Goal: Transaction & Acquisition: Obtain resource

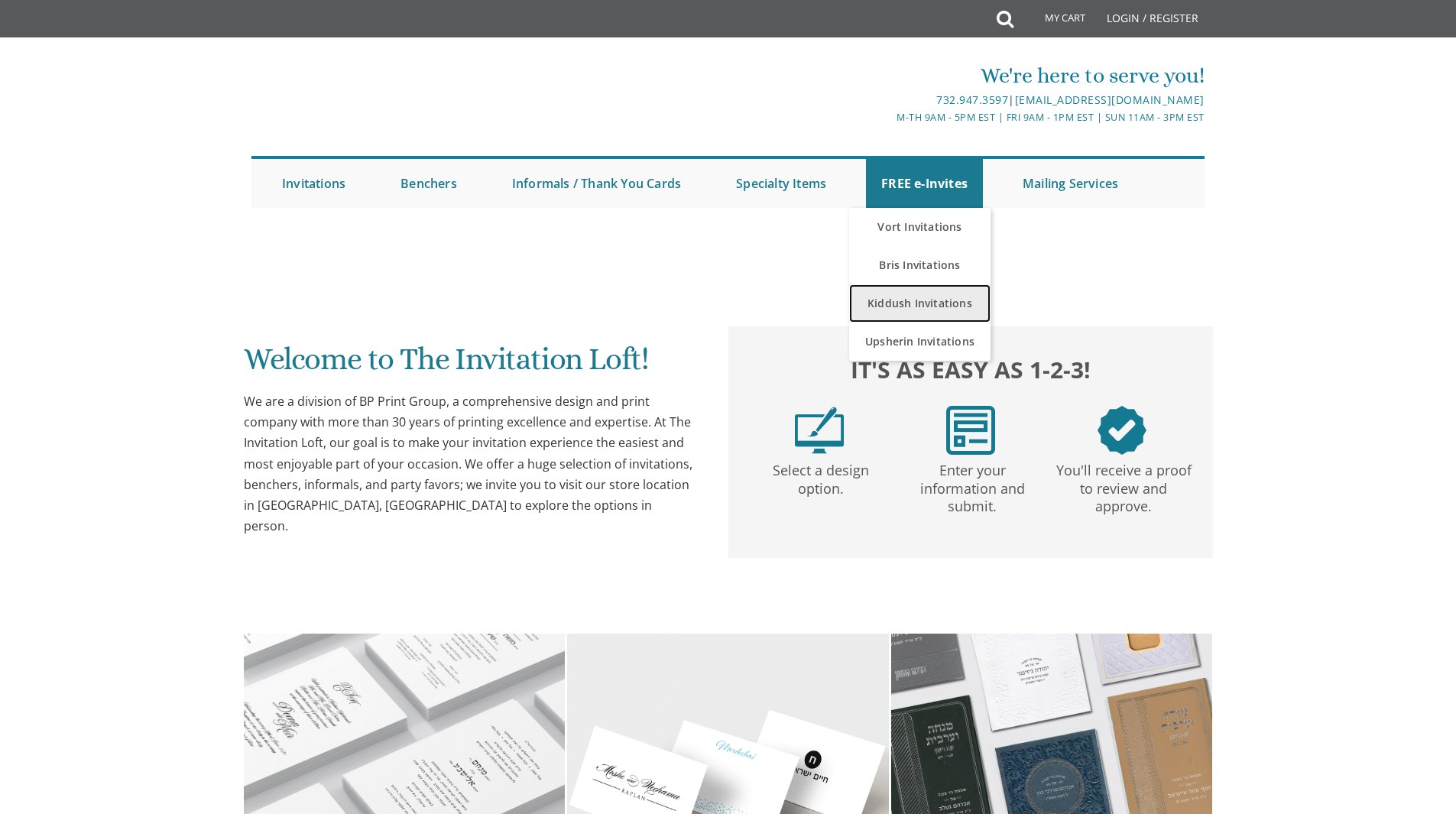
click at [914, 294] on link "Kiddush Invitations" at bounding box center [919, 302] width 141 height 38
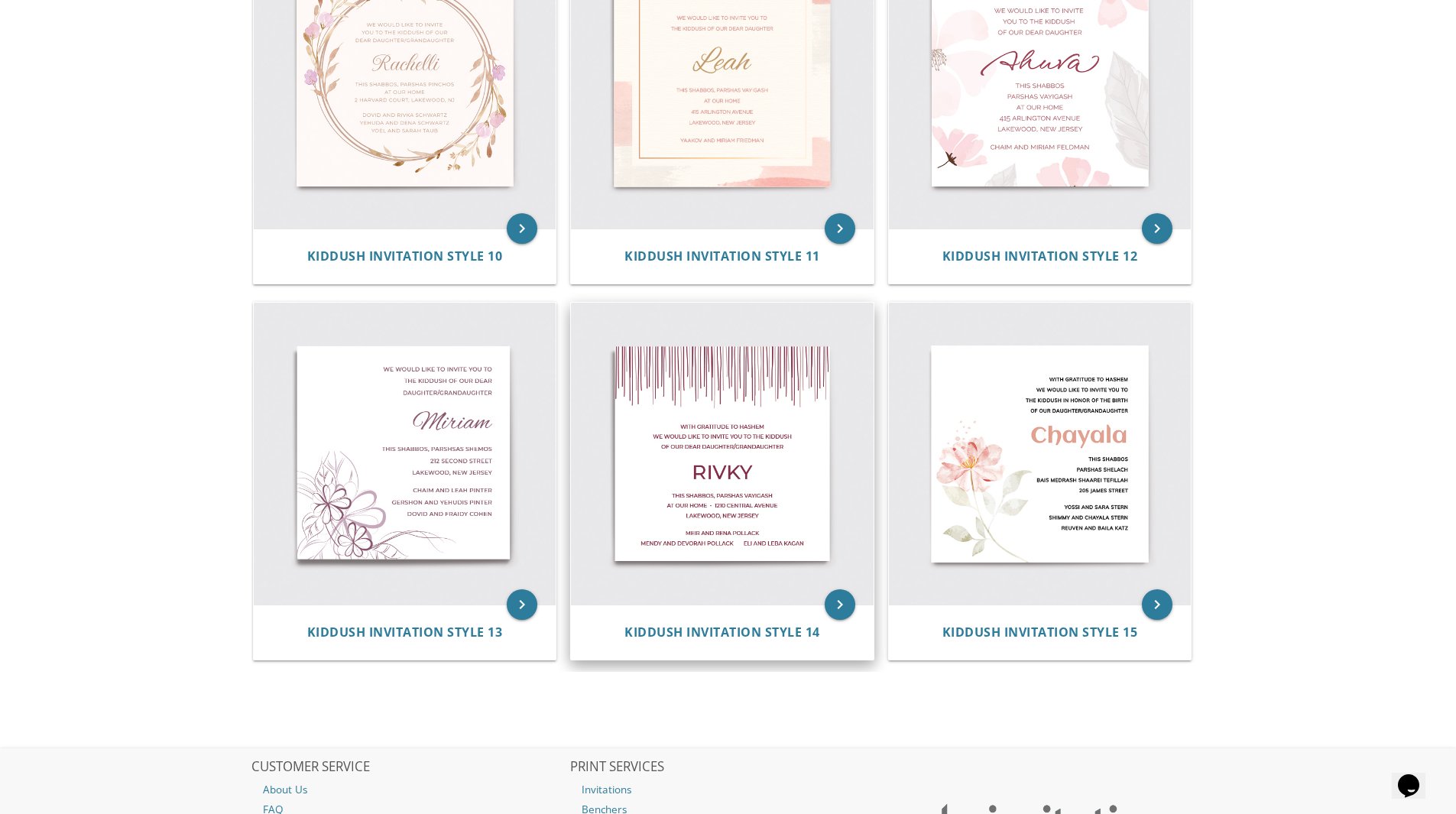
scroll to position [1536, 0]
click at [731, 530] on img at bounding box center [721, 453] width 302 height 302
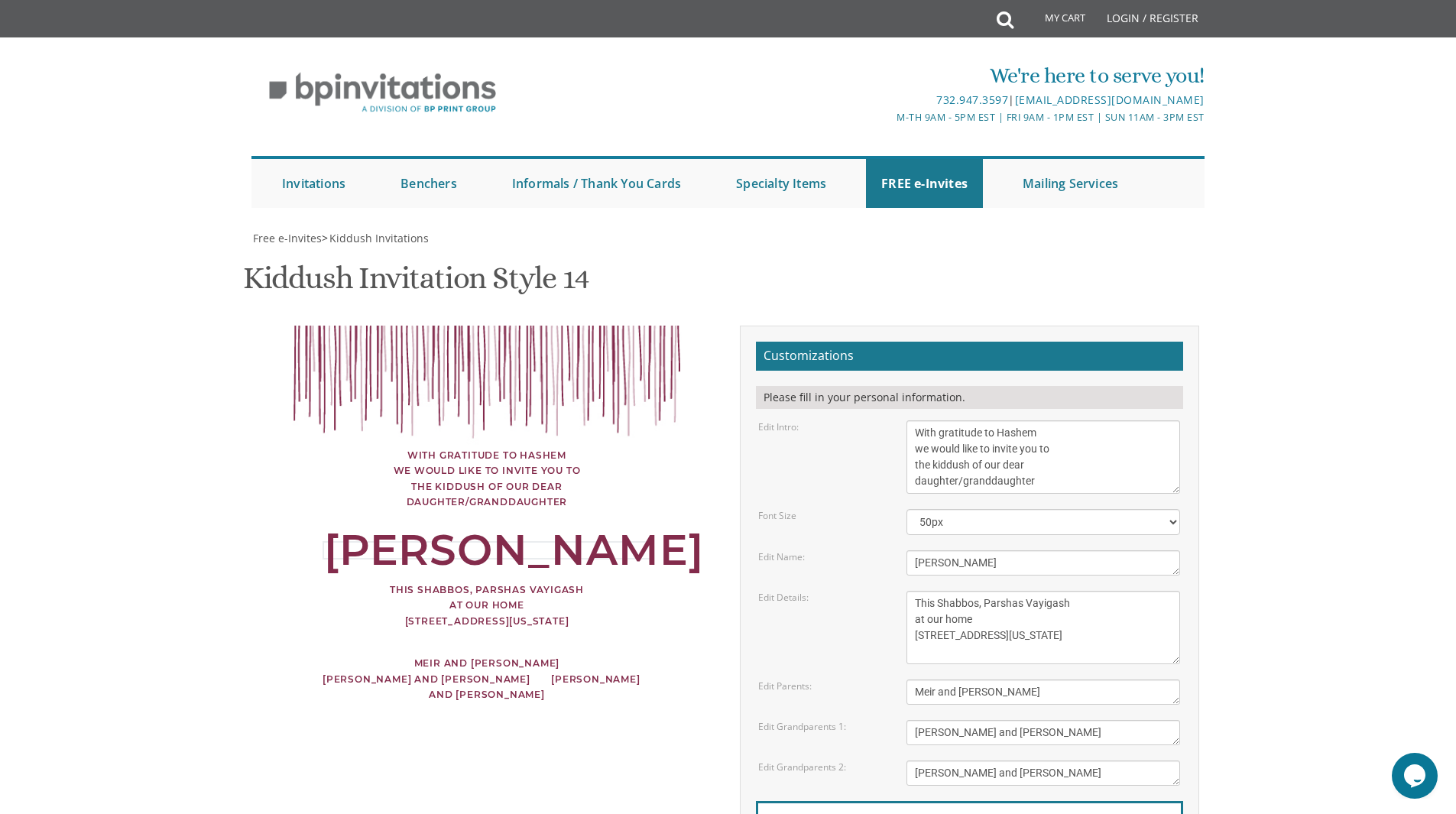
click at [944, 562] on textarea "Rivky" at bounding box center [1042, 563] width 273 height 25
drag, startPoint x: 944, startPoint y: 562, endPoint x: 881, endPoint y: 557, distance: 63.2
click at [881, 557] on div "Edit Name: Rivky" at bounding box center [969, 563] width 445 height 25
drag, startPoint x: 881, startPoint y: 557, endPoint x: 928, endPoint y: 562, distance: 47.3
click at [928, 562] on textarea "Rivky" at bounding box center [1042, 563] width 273 height 25
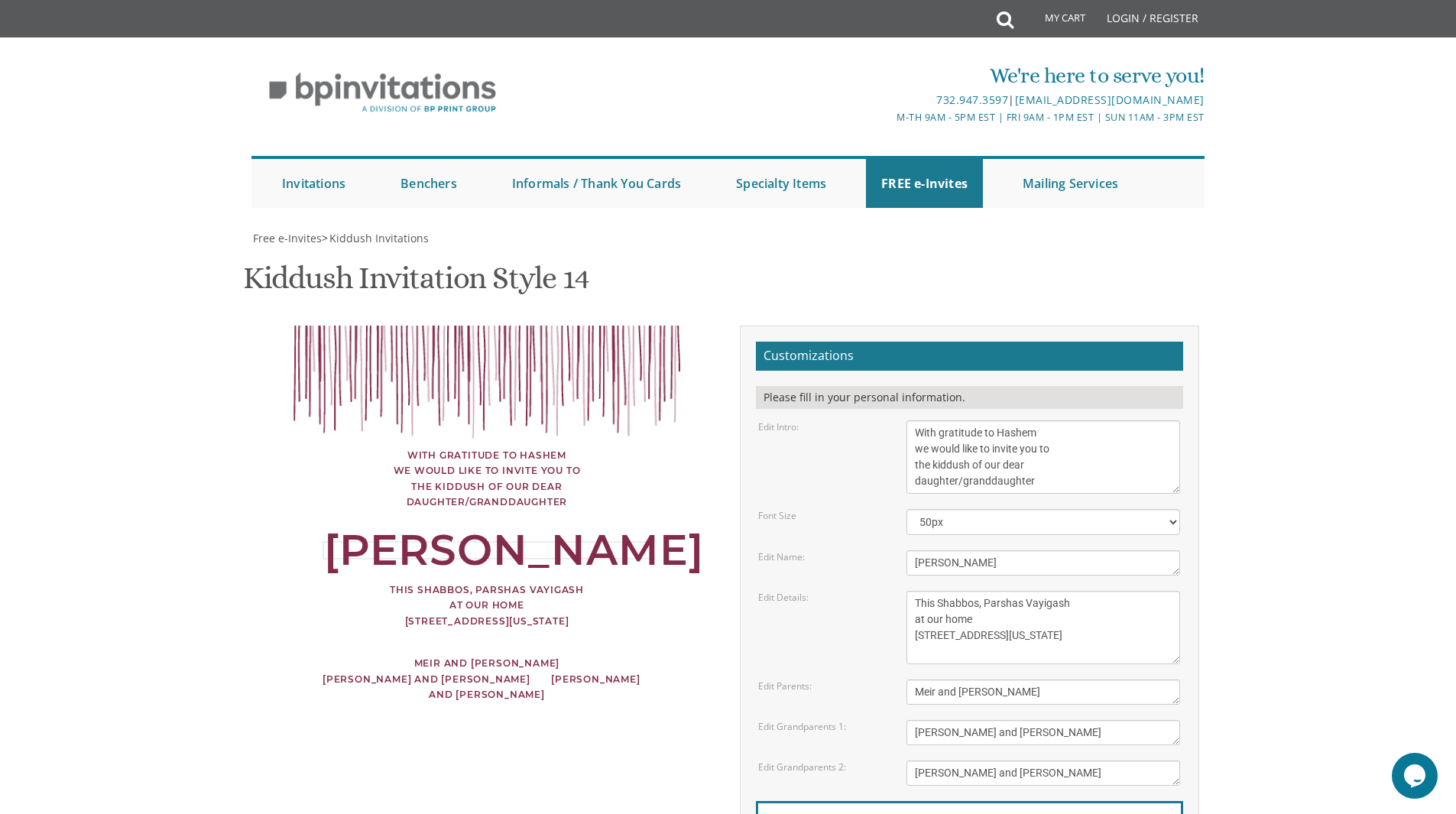
click at [928, 562] on textarea "Rivky" at bounding box center [1042, 563] width 273 height 25
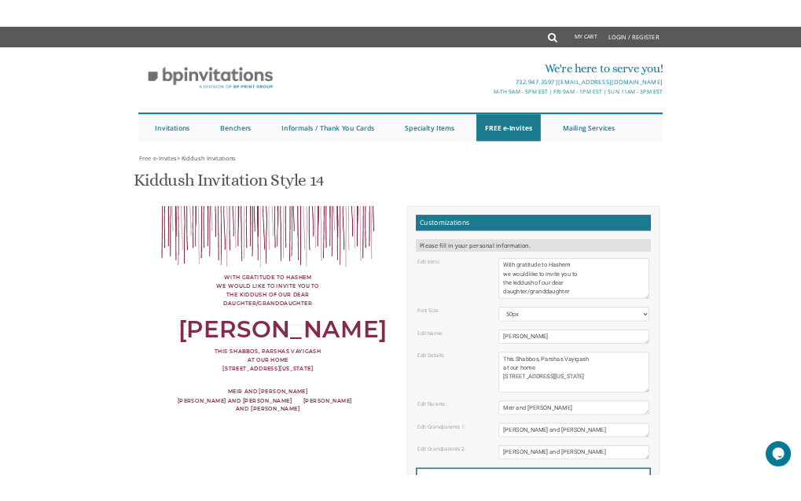
scroll to position [77, 0]
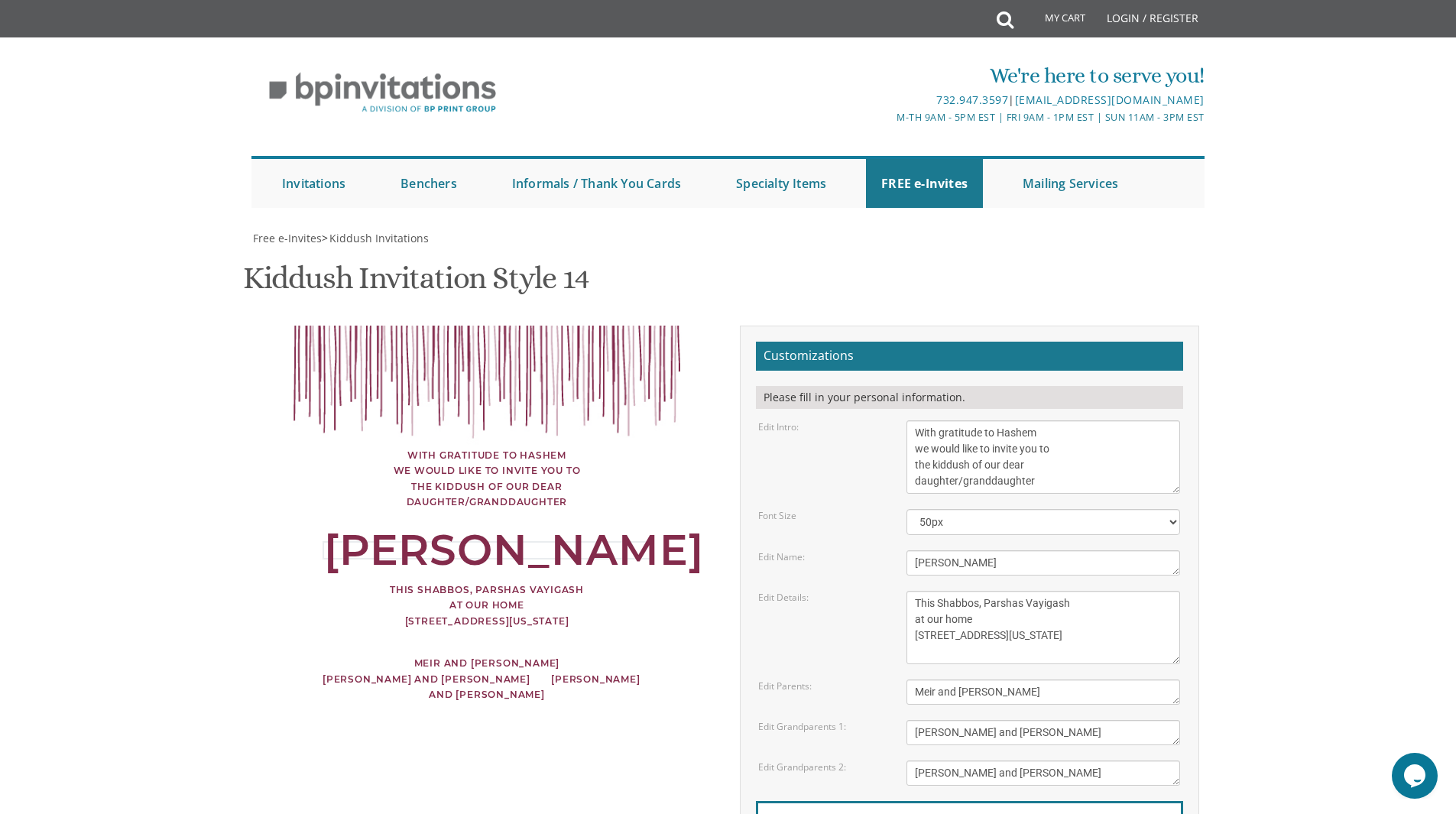
type textarea "Chaya Masha"
drag, startPoint x: 1067, startPoint y: 527, endPoint x: 1027, endPoint y: 532, distance: 40.3
click at [1027, 591] on textarea "This Shabbos, Parshas Vayigash at our home 120 Central Avenue Lakewood, New Jer…" at bounding box center [1042, 627] width 273 height 73
drag, startPoint x: 1027, startPoint y: 532, endPoint x: 1013, endPoint y: 555, distance: 26.9
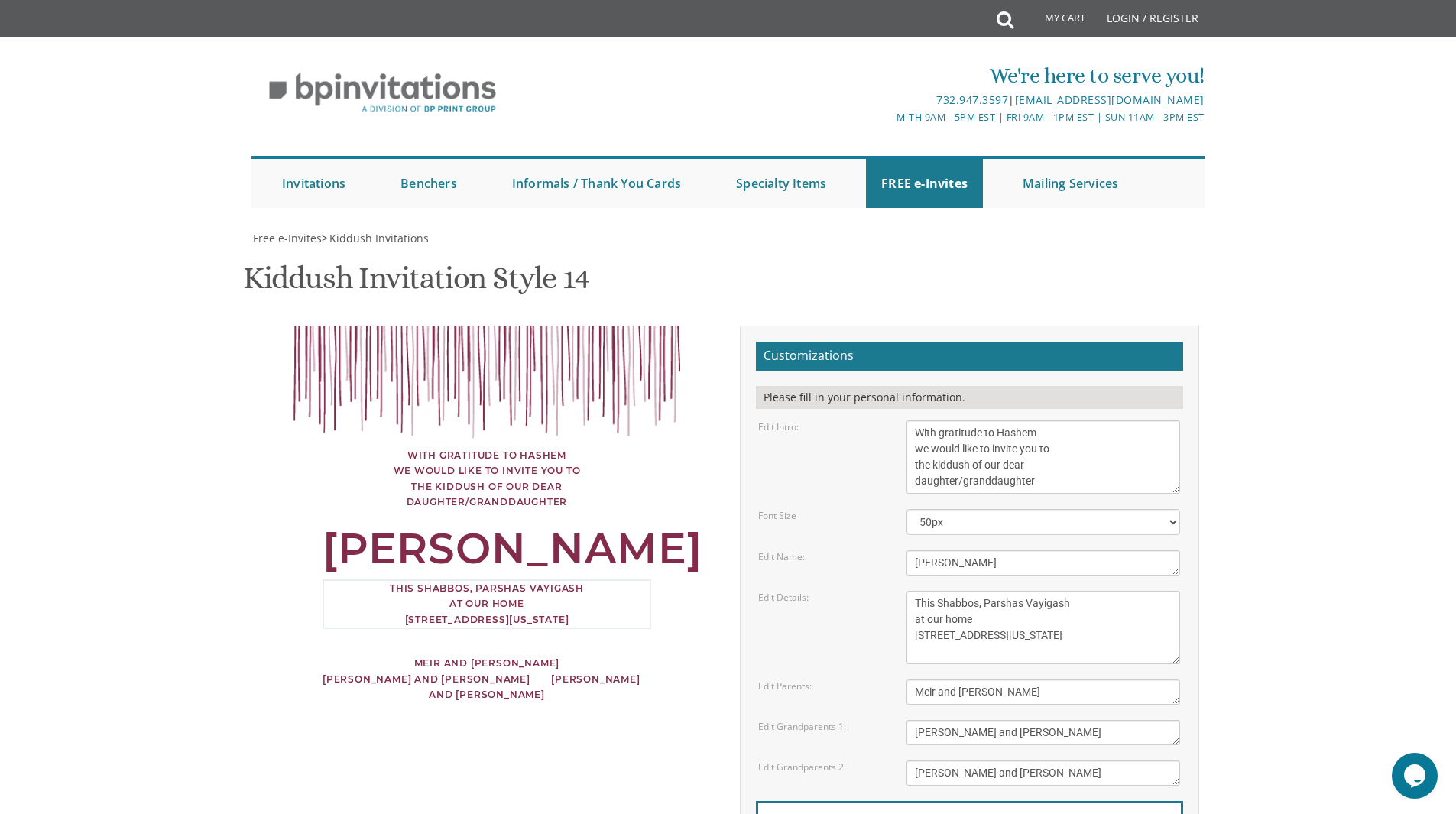
click at [1013, 591] on textarea "This Shabbos, Parshas Vayigash at our home 120 Central Avenue Lakewood, New Jer…" at bounding box center [1042, 627] width 273 height 73
drag, startPoint x: 1017, startPoint y: 567, endPoint x: 899, endPoint y: 561, distance: 118.2
click at [899, 591] on div "This Shabbos, Parshas Vayigash at our home 120 Central Avenue Lakewood, New Jer…" at bounding box center [1043, 627] width 296 height 73
click at [927, 591] on textarea "This Shabbos, Parshas Vayigash at our home 120 Central Avenue Lakewood, New Jer…" at bounding box center [1042, 627] width 273 height 73
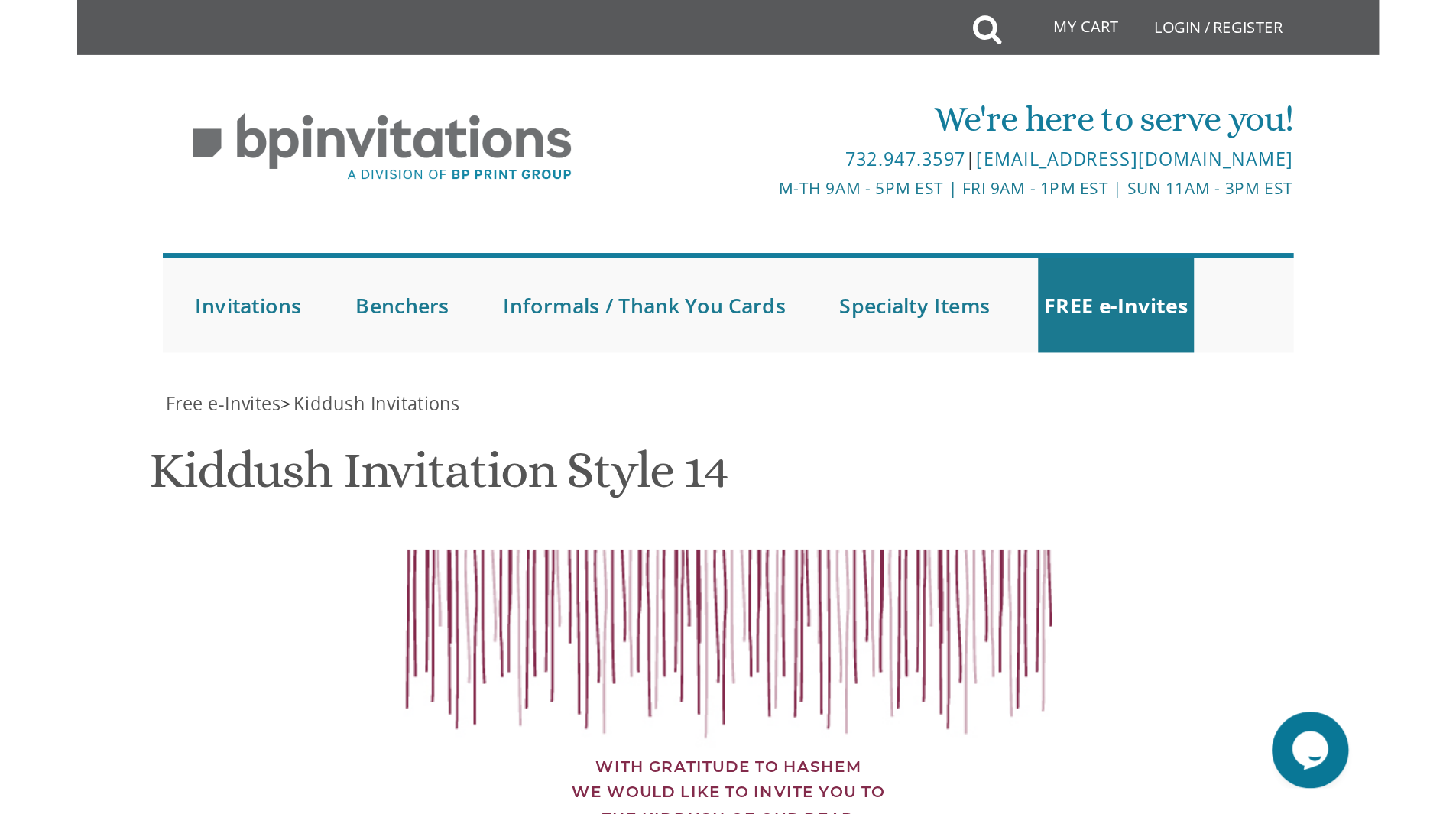
scroll to position [540, 0]
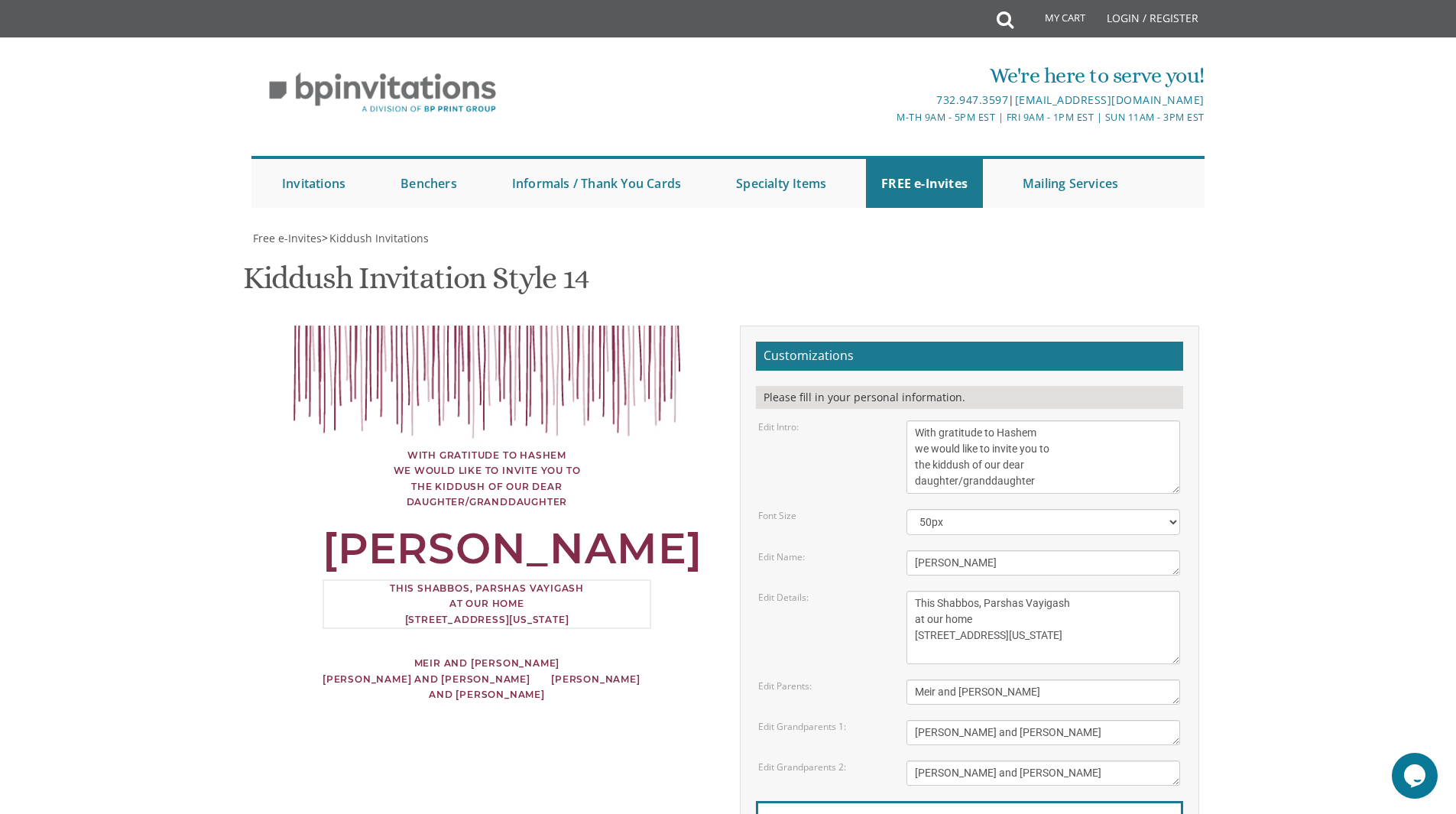
click at [1062, 591] on textarea "This Shabbos, Parshas Vayigash at our home 120 Central Avenue Lakewood, New Jer…" at bounding box center [1042, 627] width 273 height 73
click at [1031, 591] on textarea "This Shabbos, Parshas Vayigash at our home 120 Central Avenue Lakewood, New Jer…" at bounding box center [1042, 627] width 273 height 73
drag, startPoint x: 1042, startPoint y: 268, endPoint x: 985, endPoint y: 268, distance: 57.0
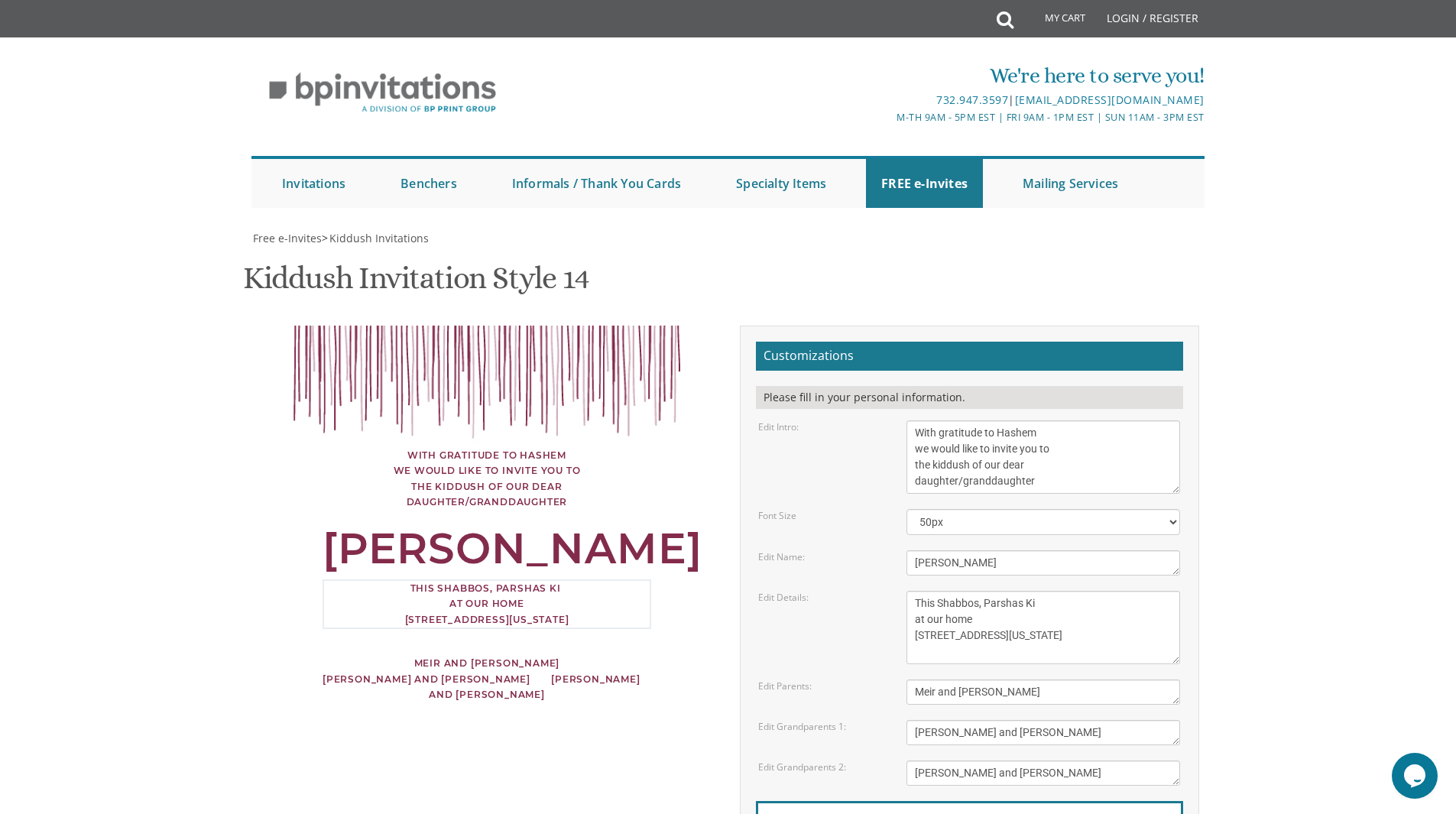
click at [985, 591] on textarea "This Shabbos, Parshas Vayigash at our home 120 Central Avenue Lakewood, New Jer…" at bounding box center [1042, 627] width 273 height 73
click at [1064, 591] on textarea "This Shabbos, Parshas Vayigash at our home 120 Central Avenue Lakewood, New Jer…" at bounding box center [1042, 627] width 273 height 73
click at [1023, 591] on textarea "This Shabbos, Parshas Vayigash at our home 120 Central Avenue Lakewood, New Jer…" at bounding box center [1042, 627] width 273 height 73
click at [1063, 591] on textarea "This Shabbos, Parshas Vayigash at our home 120 Central Avenue Lakewood, New Jer…" at bounding box center [1042, 627] width 273 height 73
click at [1082, 591] on textarea "This Shabbos, Parshas Vayigash at our home 120 Central Avenue Lakewood, New Jer…" at bounding box center [1042, 627] width 273 height 73
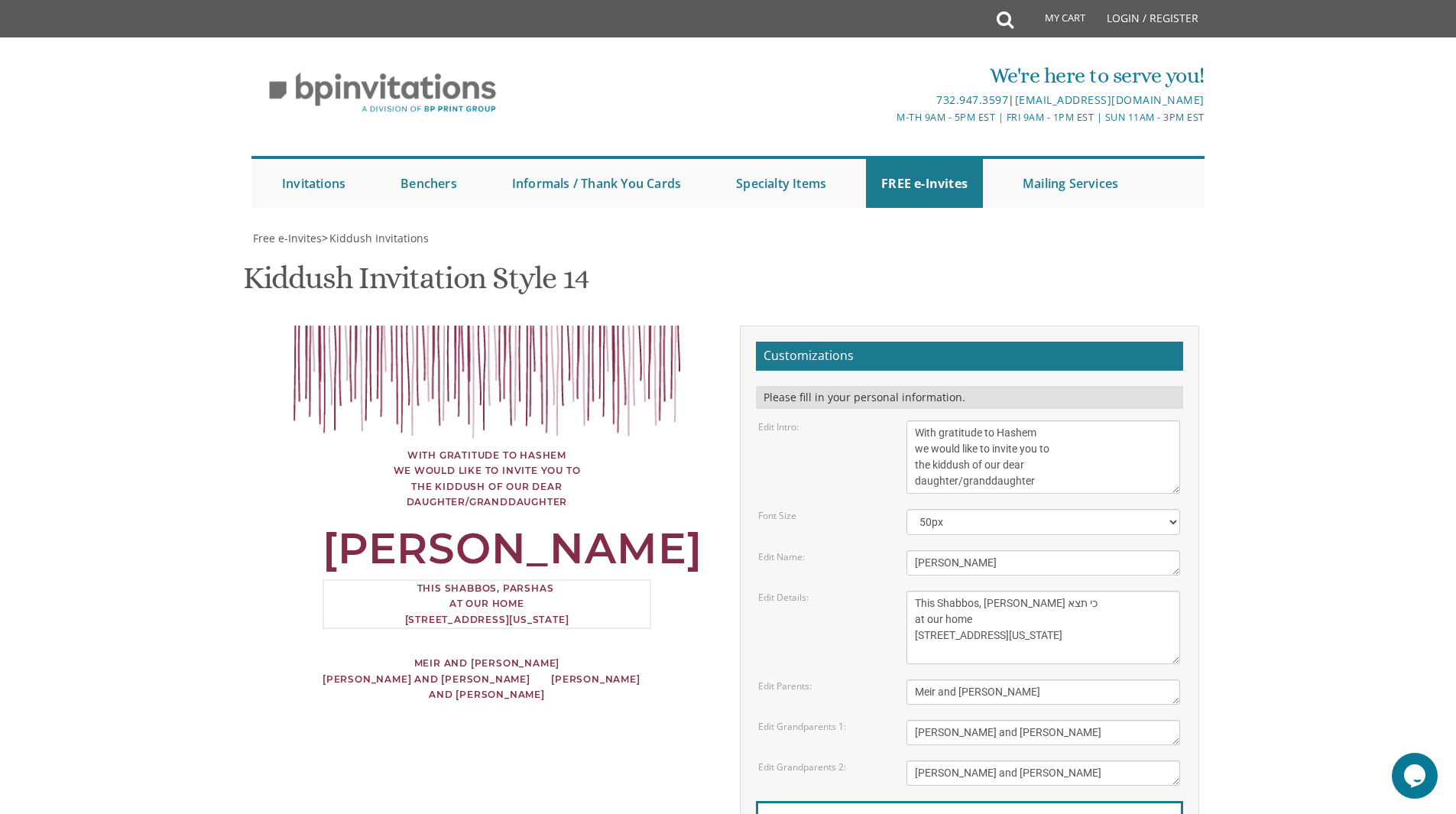
click at [1058, 591] on textarea "This Shabbos, Parshas Vayigash at our home 120 Central Avenue Lakewood, New Jer…" at bounding box center [1042, 627] width 273 height 73
type textarea "This Shabbos, Parshas at our home 215 Van Houten Ave Passaicki, New Jersey"
click at [1037, 680] on textarea "Meir and Rena Pollack" at bounding box center [1042, 692] width 273 height 25
drag, startPoint x: 1037, startPoint y: 368, endPoint x: 896, endPoint y: 361, distance: 141.2
click at [896, 680] on div "Meir and Rena Pollack" at bounding box center [1043, 692] width 296 height 25
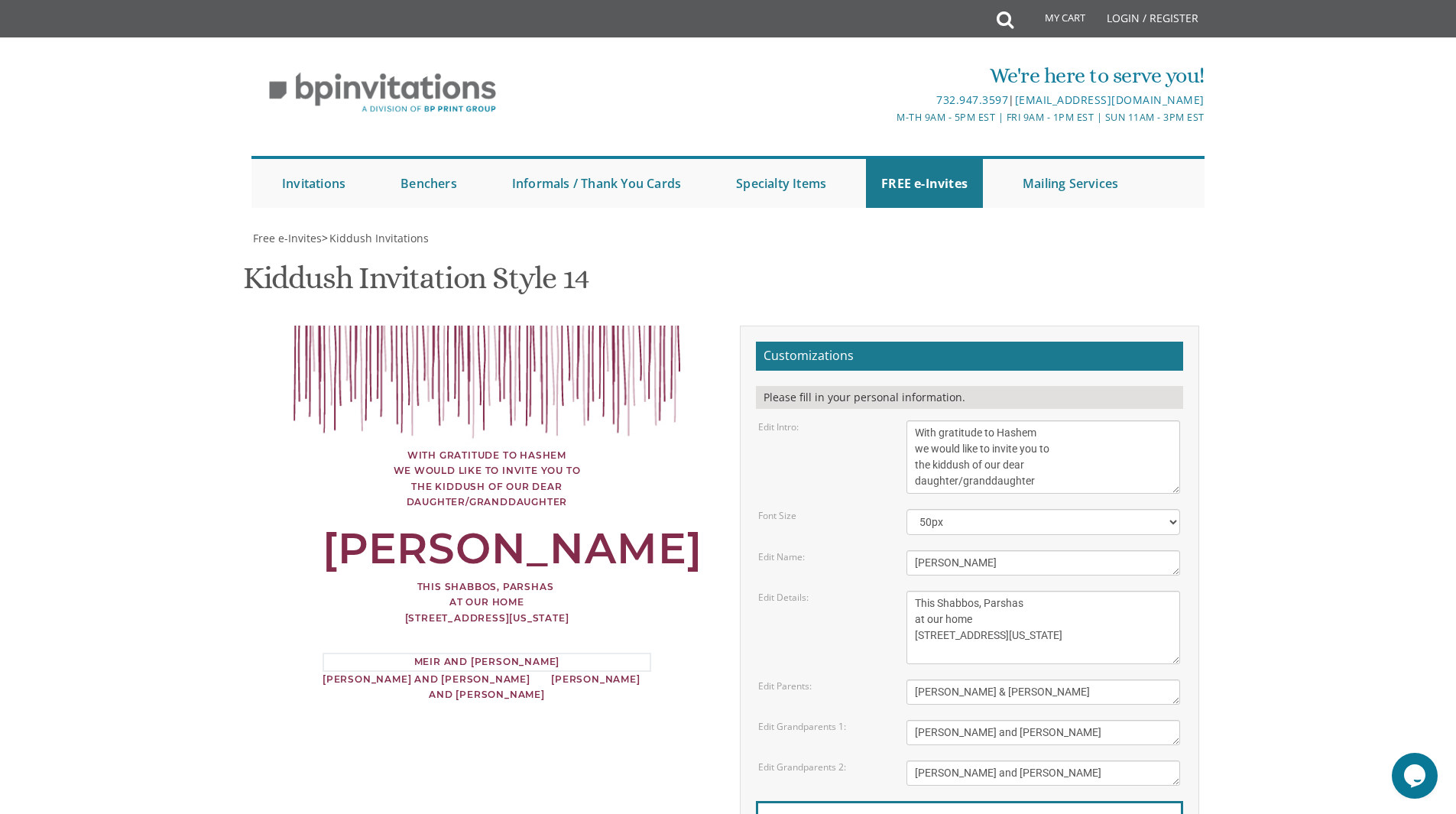
type textarea "Menachem & Aliza Spiegel"
click at [1035, 721] on textarea "Mendy and Devorah Pollack" at bounding box center [1042, 733] width 273 height 25
type textarea "Ari and Dini Spiegel"
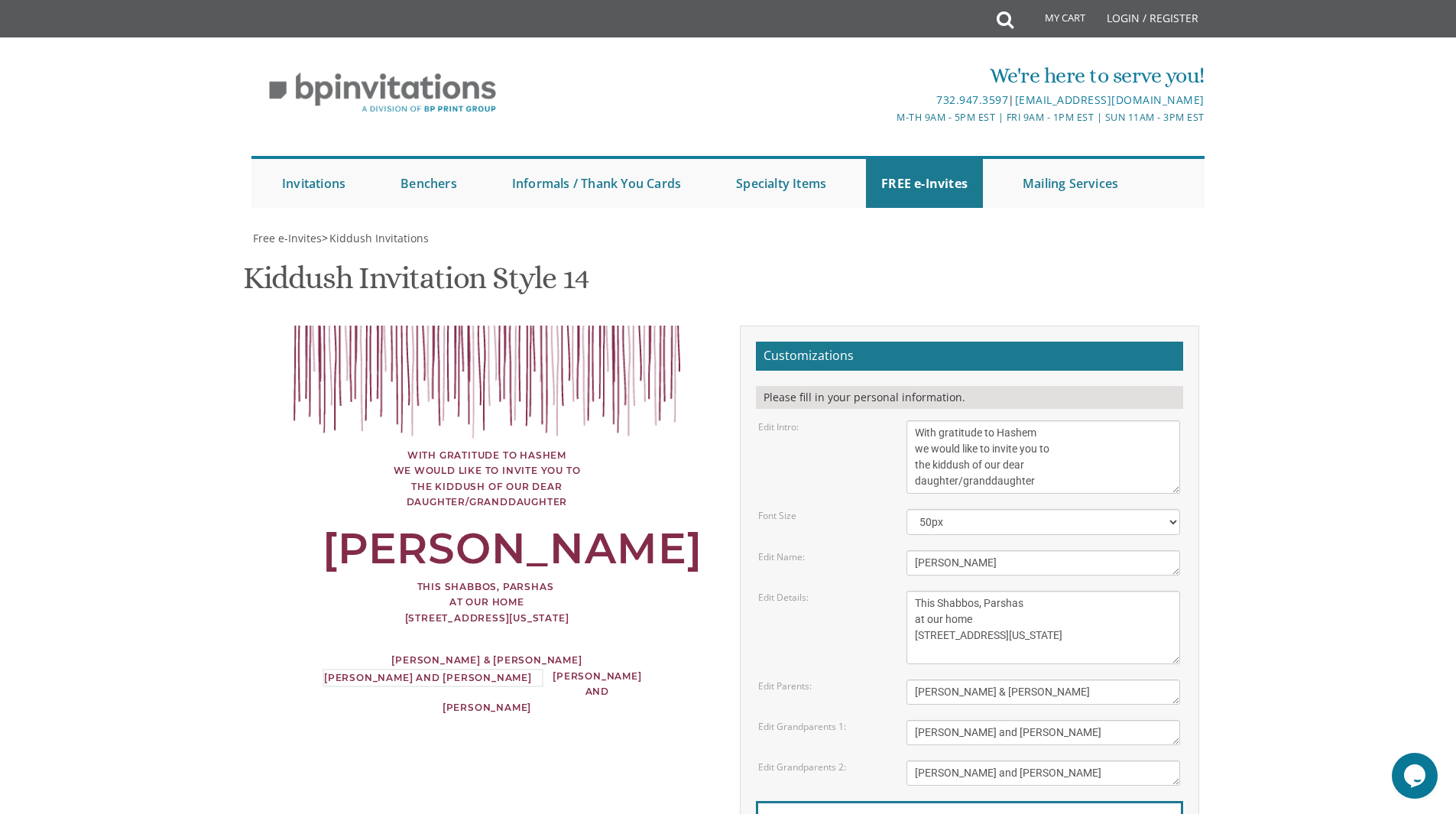
click at [1018, 761] on textarea "Eli and Leba Kagan" at bounding box center [1042, 773] width 273 height 25
drag, startPoint x: 1018, startPoint y: 435, endPoint x: 831, endPoint y: 467, distance: 189.7
click at [831, 467] on form "Customizations Please fill in your personal information. Edit Intro: With grati…" at bounding box center [969, 631] width 427 height 580
drag, startPoint x: 831, startPoint y: 467, endPoint x: 1099, endPoint y: 442, distance: 269.2
click at [1099, 761] on textarea "Eli and Leba Kagan" at bounding box center [1042, 773] width 273 height 25
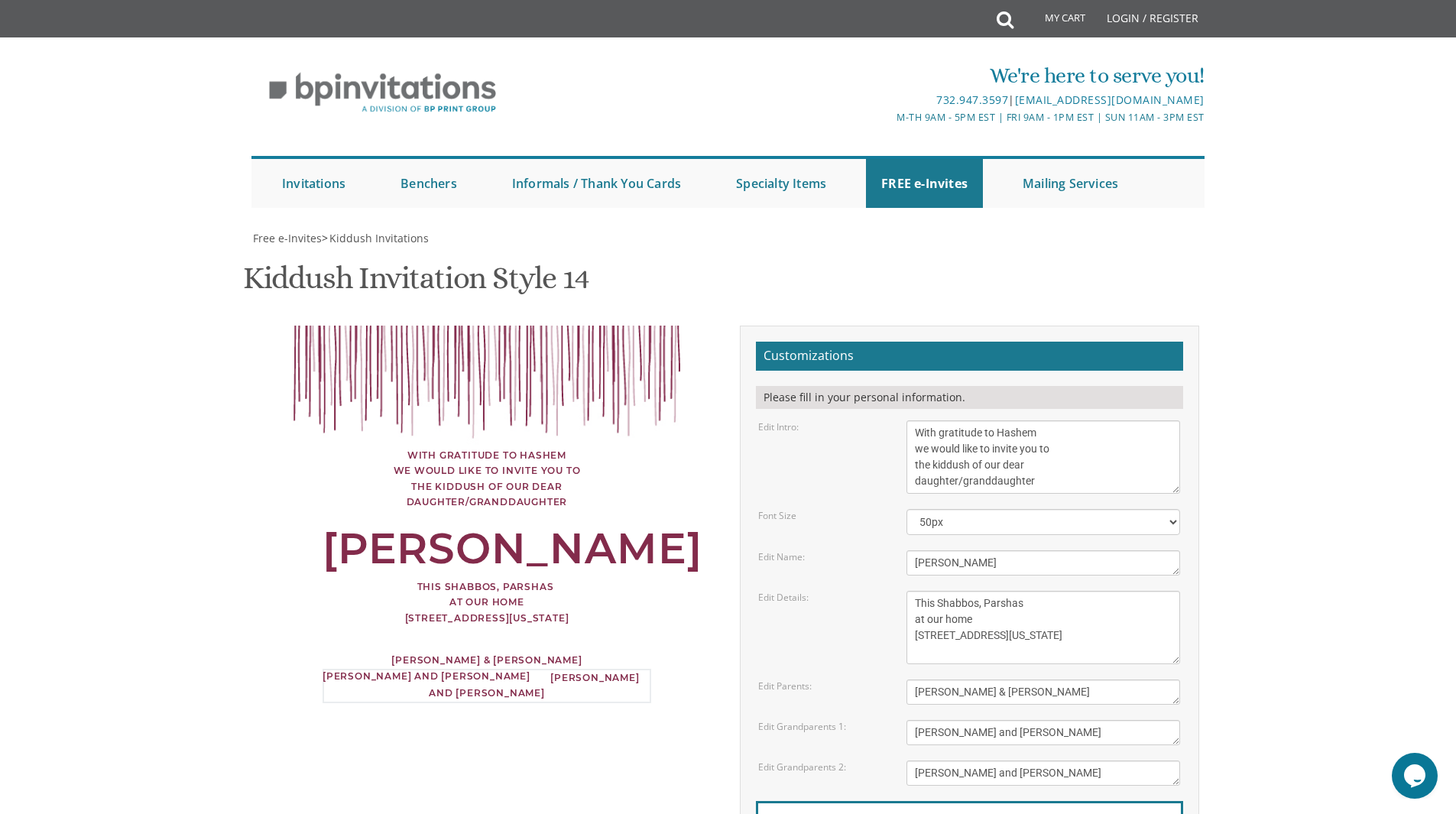
click at [1099, 761] on textarea "Eli and Leba Kagan" at bounding box center [1042, 773] width 273 height 25
click at [976, 761] on textarea "Eli and Leba Kagan" at bounding box center [1042, 773] width 273 height 25
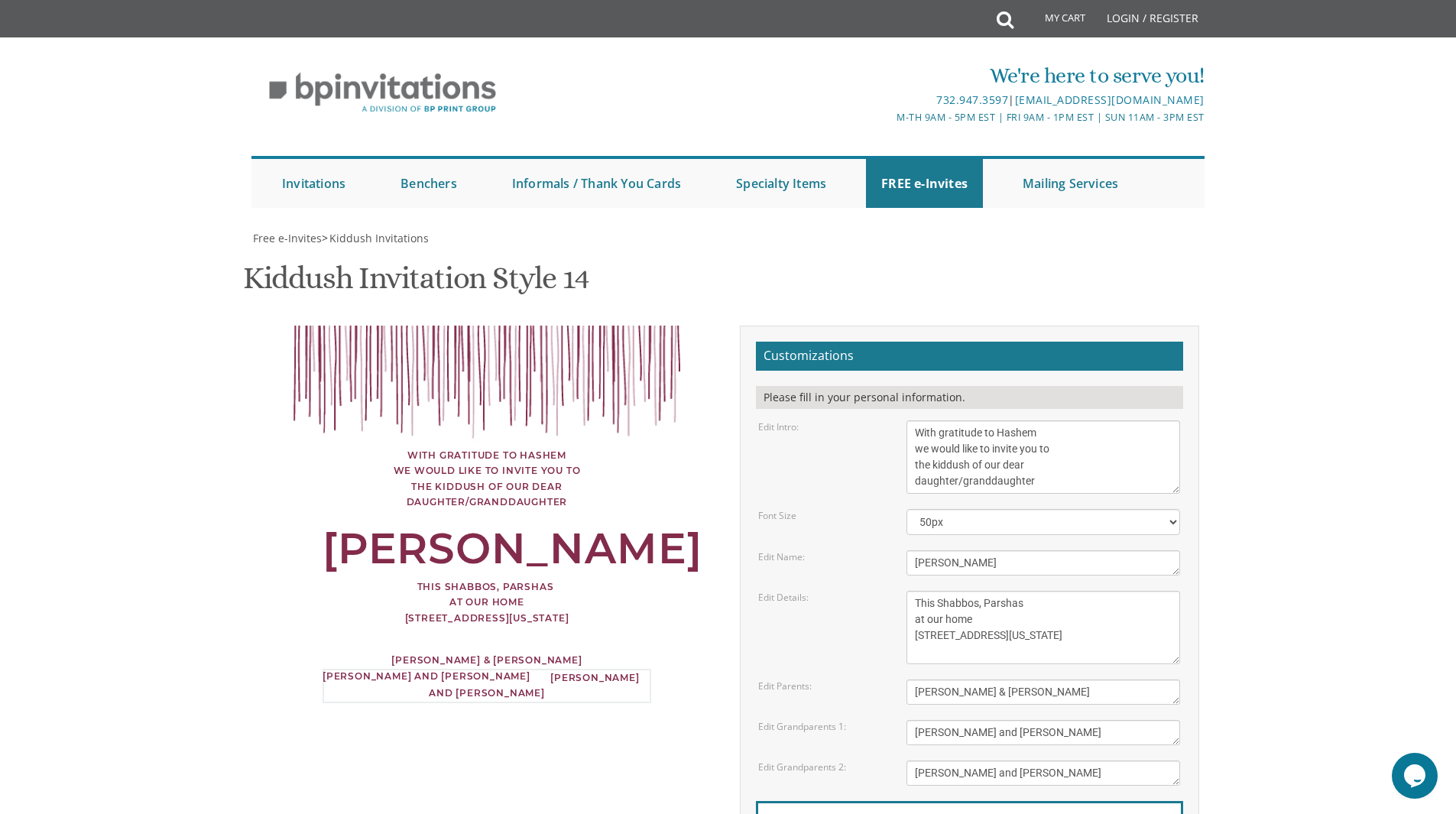
click at [976, 761] on textarea "Eli and Leba Kagan" at bounding box center [1042, 773] width 273 height 25
type textarea "Meyer and Shlomis Peikes"
click at [673, 480] on div "With gratitude to Hashem we would like to invite you to the kiddush of our dear…" at bounding box center [728, 637] width 964 height 622
click at [527, 542] on div "Chaya Masha" at bounding box center [487, 549] width 329 height 16
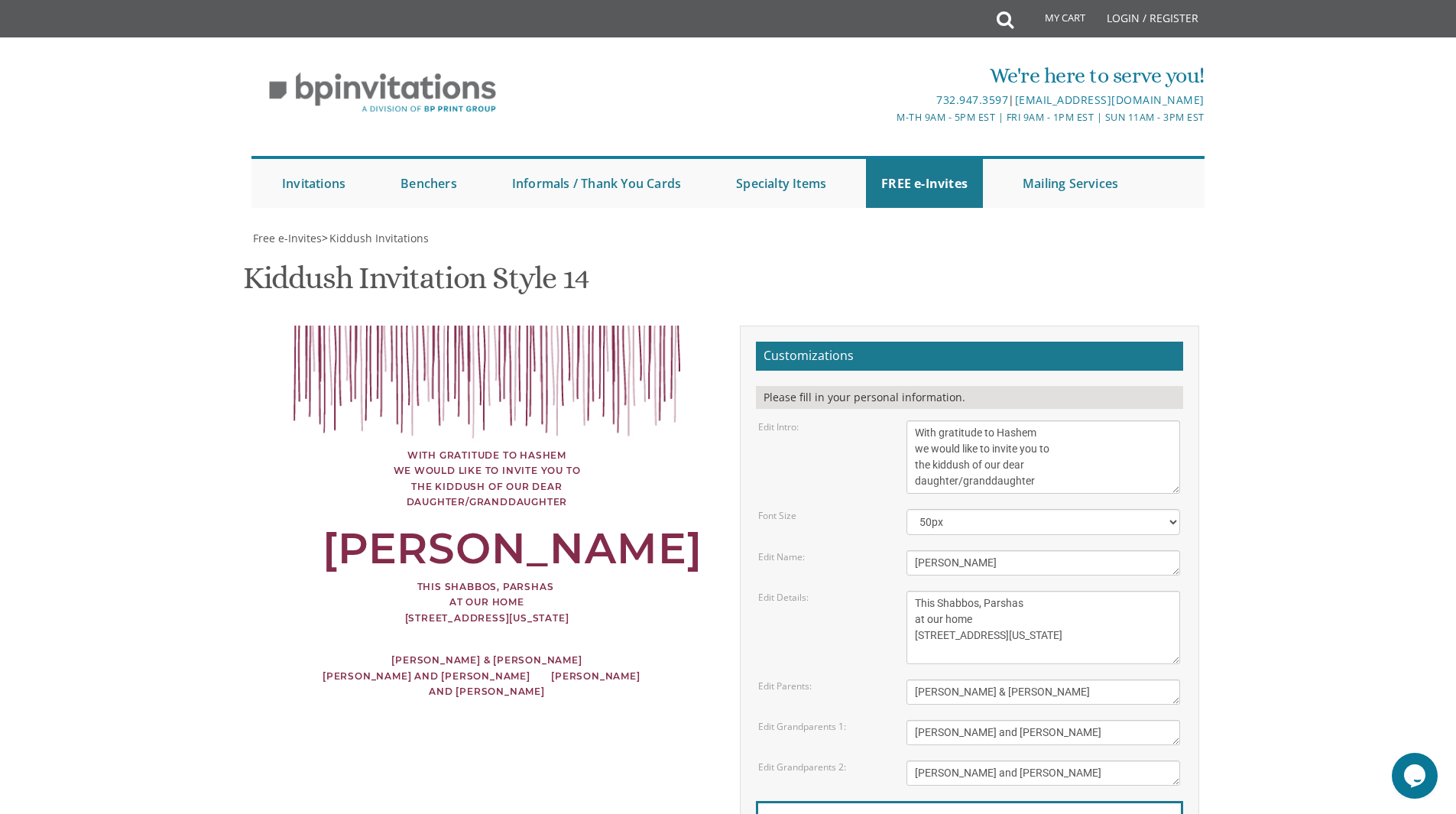
click at [481, 542] on div "Chaya Masha" at bounding box center [487, 549] width 329 height 16
click at [502, 542] on div "Chaya Masha" at bounding box center [487, 549] width 329 height 16
click at [548, 542] on div "Chaya Masha" at bounding box center [487, 549] width 329 height 16
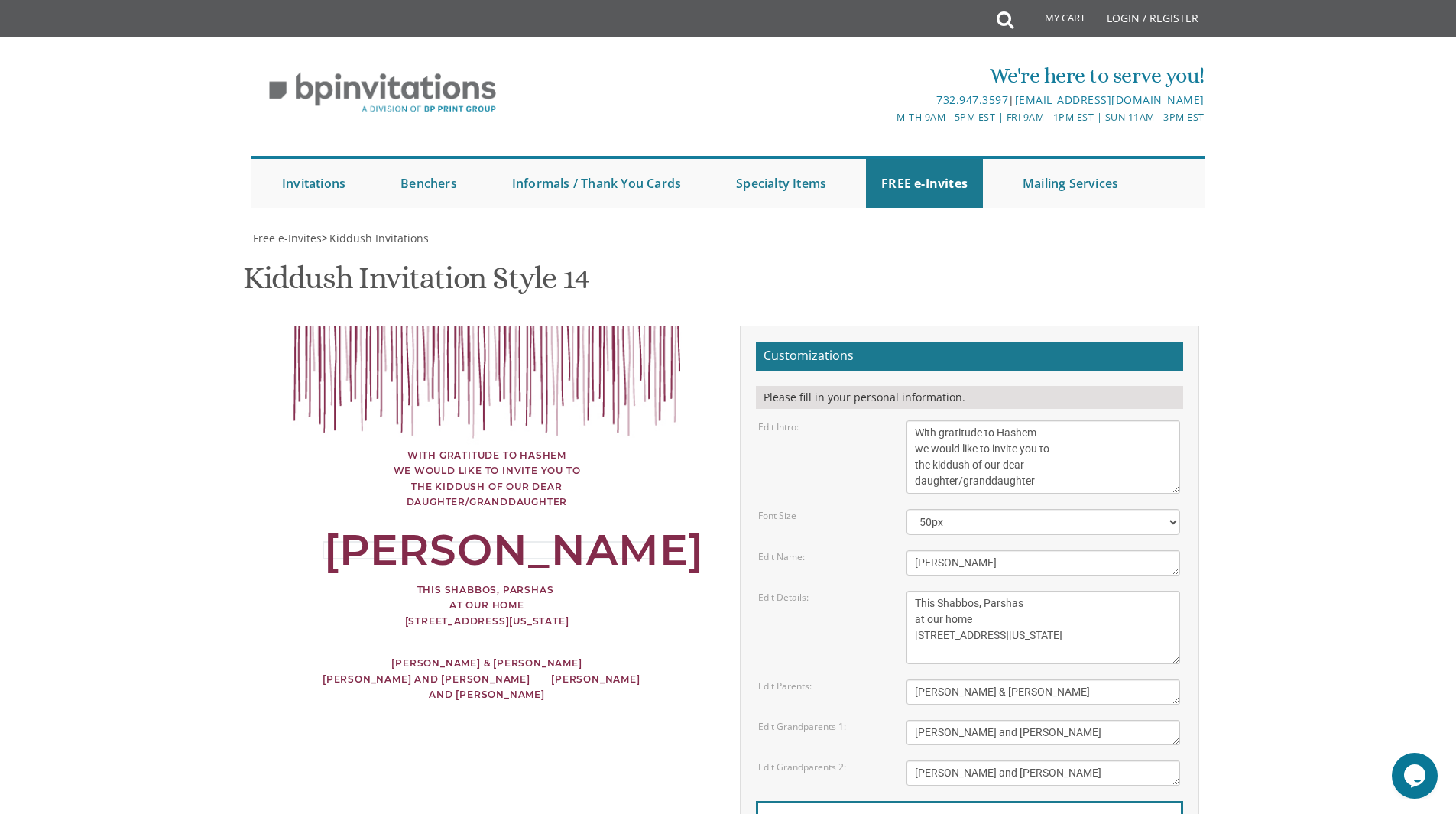
click at [1012, 550] on textarea "Rivky" at bounding box center [1042, 563] width 273 height 25
click at [571, 326] on div "With gratitude to Hashem we would like to invite you to the kiddush of our dear…" at bounding box center [486, 529] width 390 height 407
click at [533, 542] on div "Chaya Masha" at bounding box center [487, 549] width 329 height 16
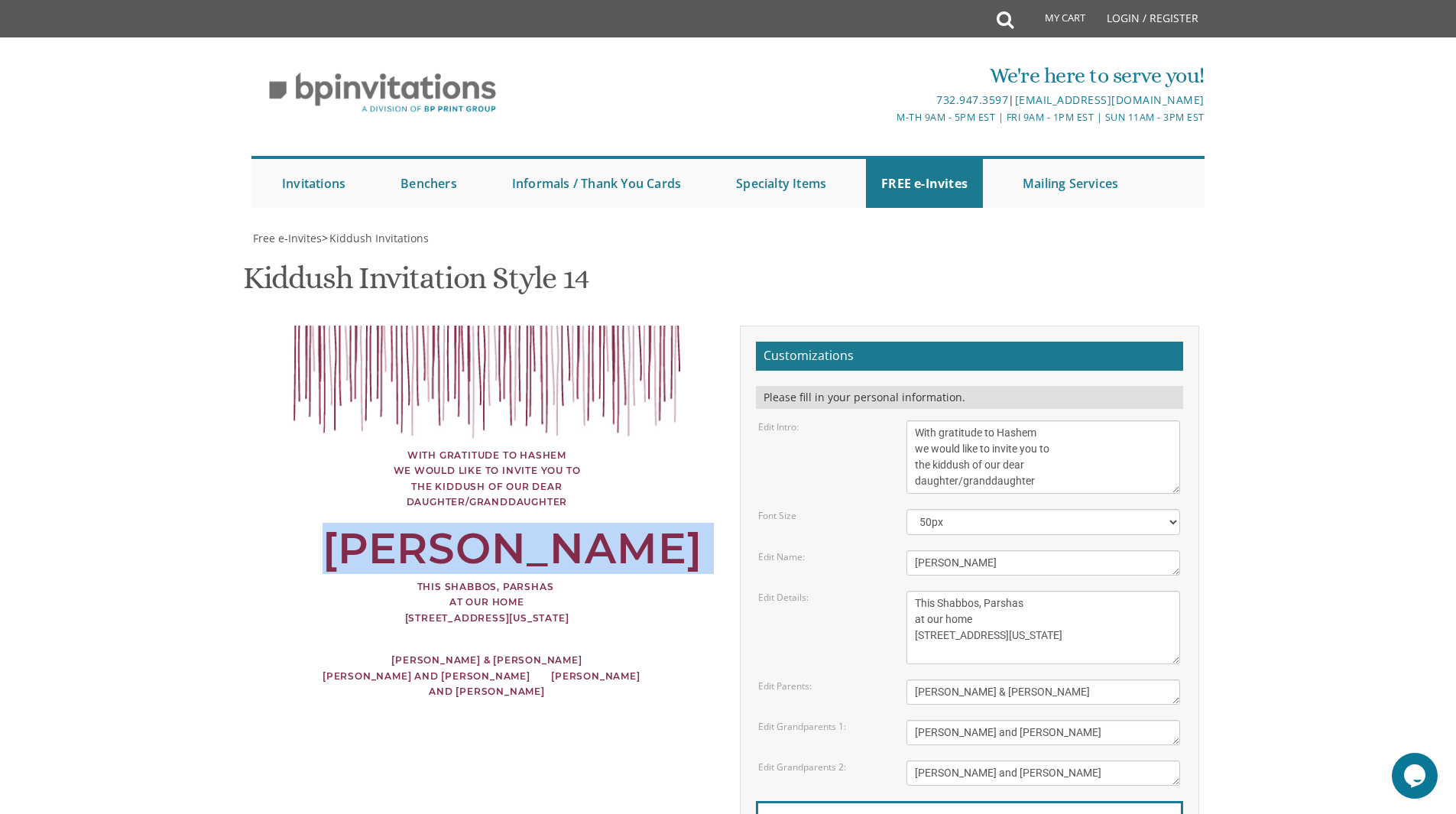
click at [533, 542] on div "Chaya Masha" at bounding box center [487, 549] width 329 height 16
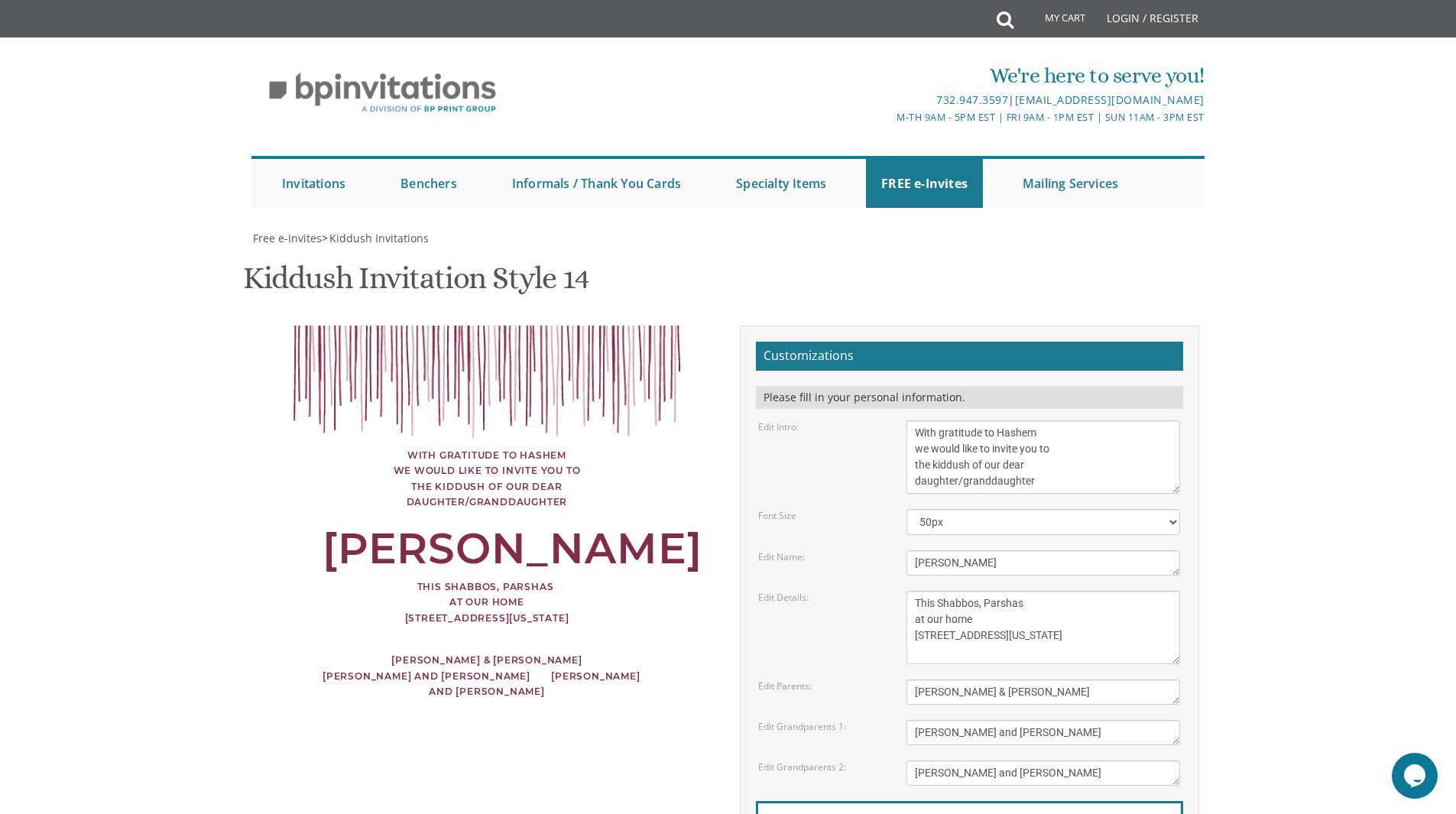
click at [1070, 550] on textarea "Rivky" at bounding box center [1042, 563] width 273 height 25
click at [1269, 283] on body "My Cart Total: View Cart Item(s) Submit My Cart Total: View Cart Item(s) Login …" at bounding box center [728, 677] width 1456 height 1354
click at [976, 550] on textarea "Rivky" at bounding box center [1042, 563] width 273 height 25
type textarea "Chaya Masha"
click at [1185, 326] on div "Customizations Please fill in your personal information. Edit Intro: With grati…" at bounding box center [969, 637] width 460 height 622
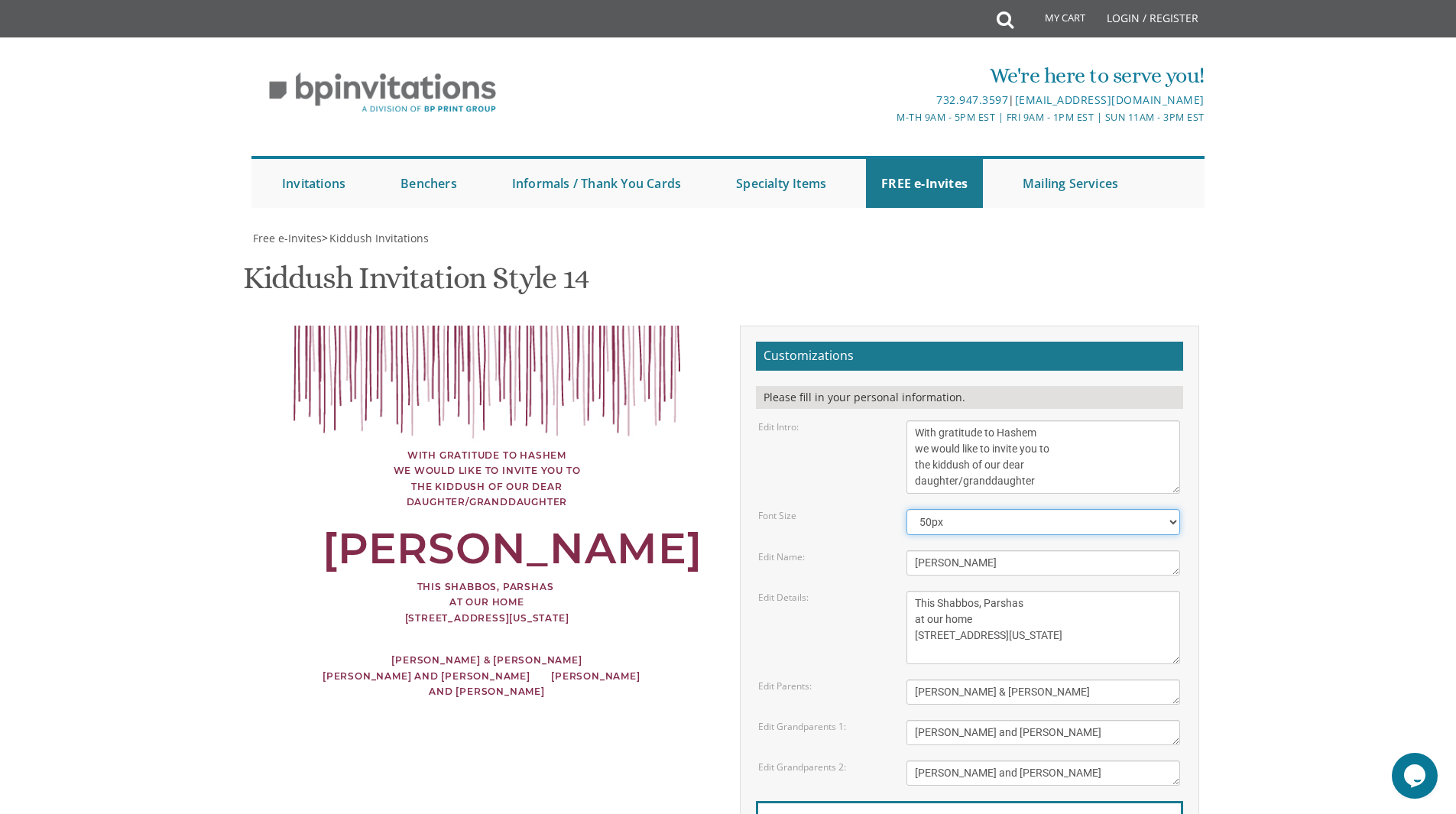
click at [1088, 510] on select "40px 50px 60px 70px" at bounding box center [1042, 522] width 273 height 26
select select "40px"
click at [906, 510] on select "40px 50px 60px 70px" at bounding box center [1042, 522] width 273 height 26
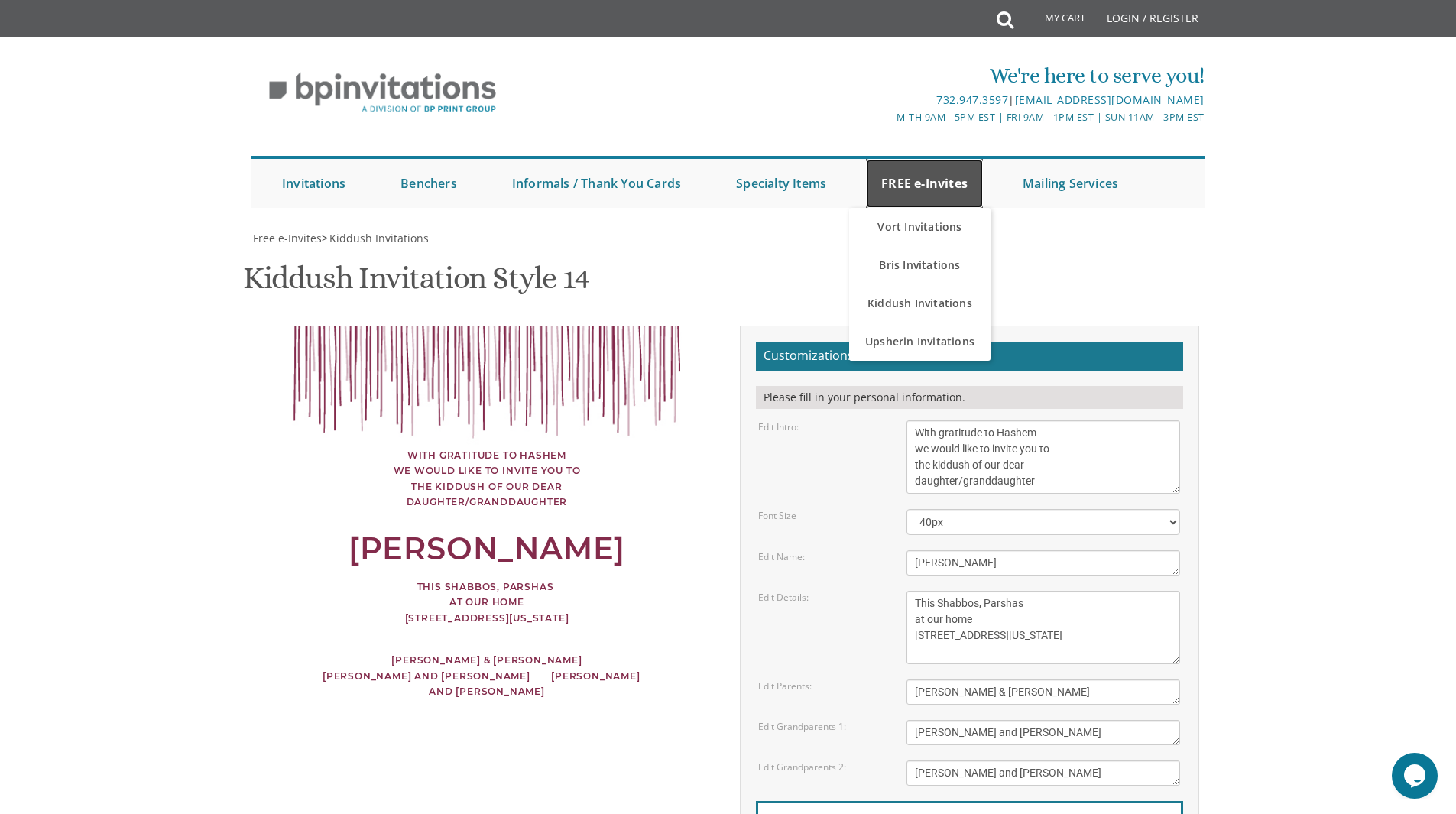
drag, startPoint x: 924, startPoint y: 184, endPoint x: 945, endPoint y: 193, distance: 22.8
click at [945, 193] on link "FREE e-Invites" at bounding box center [924, 184] width 117 height 49
click at [1276, 478] on body "My Cart Total: View Cart Item(s) Submit My Cart Total: View Cart Item(s) Login …" at bounding box center [728, 677] width 1456 height 1354
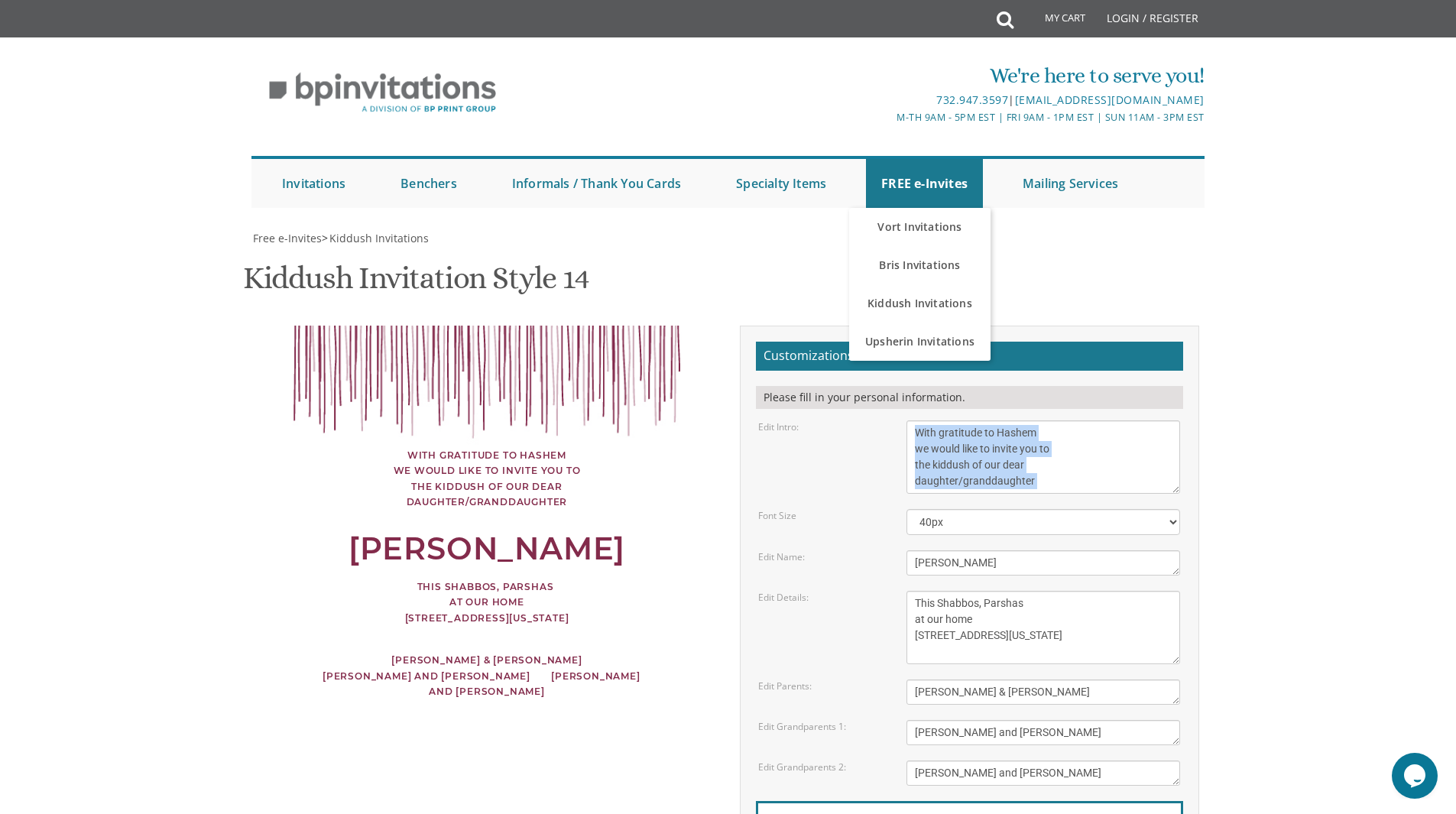
click at [1276, 478] on body "My Cart Total: View Cart Item(s) Submit My Cart Total: View Cart Item(s) Login …" at bounding box center [728, 677] width 1456 height 1354
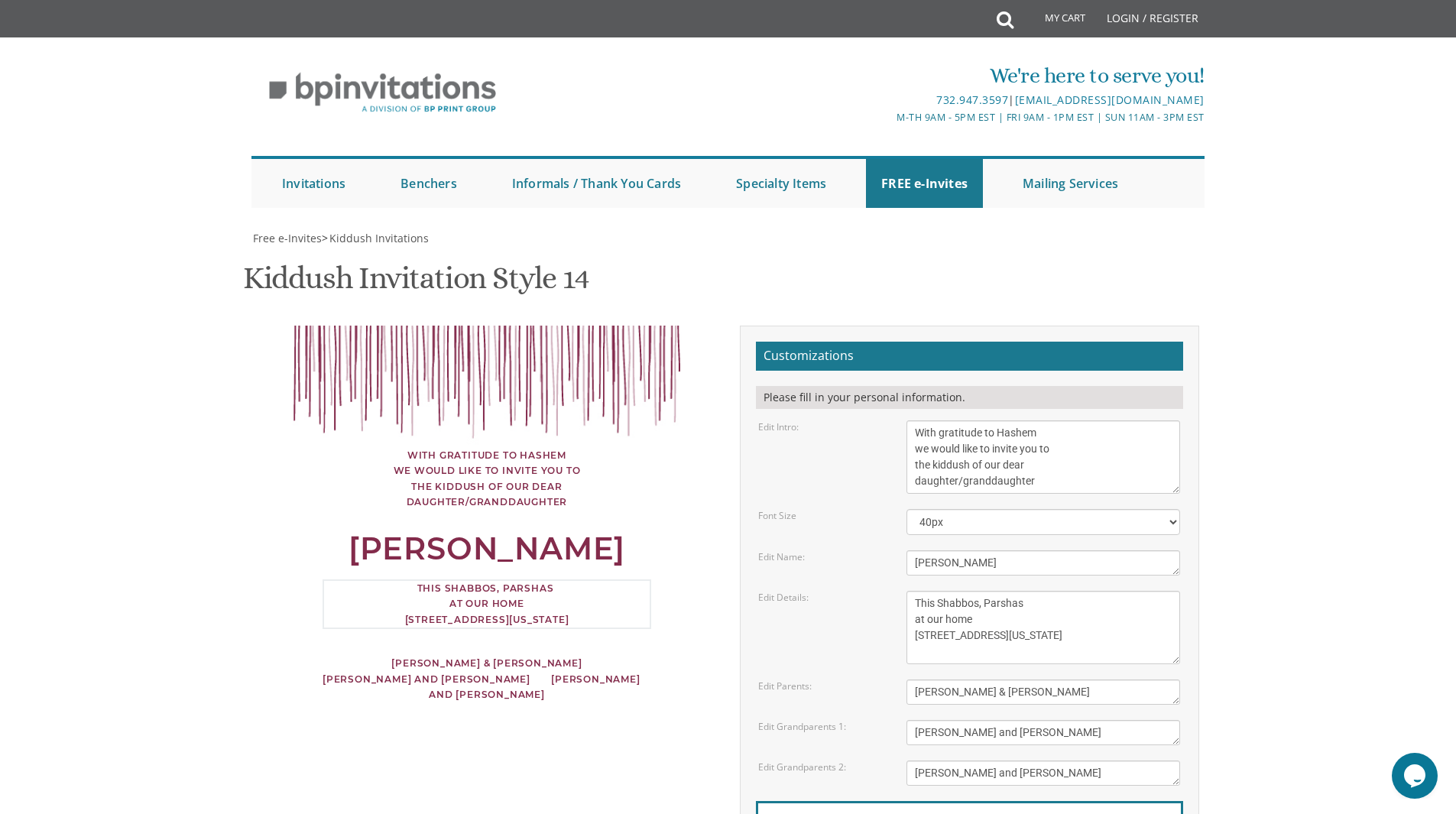
click at [1087, 591] on textarea "This Shabbos, Parshas Vayigash at our home 120 Central Avenue Lakewood, New Jer…" at bounding box center [1042, 627] width 273 height 73
click at [1314, 689] on body "My Cart Total: View Cart Item(s) Submit My Cart Total: View Cart Item(s) Login …" at bounding box center [728, 677] width 1456 height 1354
drag, startPoint x: 1044, startPoint y: 599, endPoint x: 1016, endPoint y: 598, distance: 28.0
click at [1016, 598] on textarea "This Shabbos, Parshas Vayigash at our home 120 Central Avenue Lakewood, New Jer…" at bounding box center [1042, 627] width 273 height 73
click at [1036, 599] on textarea "This Shabbos, Parshas Vayigash at our home 120 Central Avenue Lakewood, New Jer…" at bounding box center [1042, 627] width 273 height 73
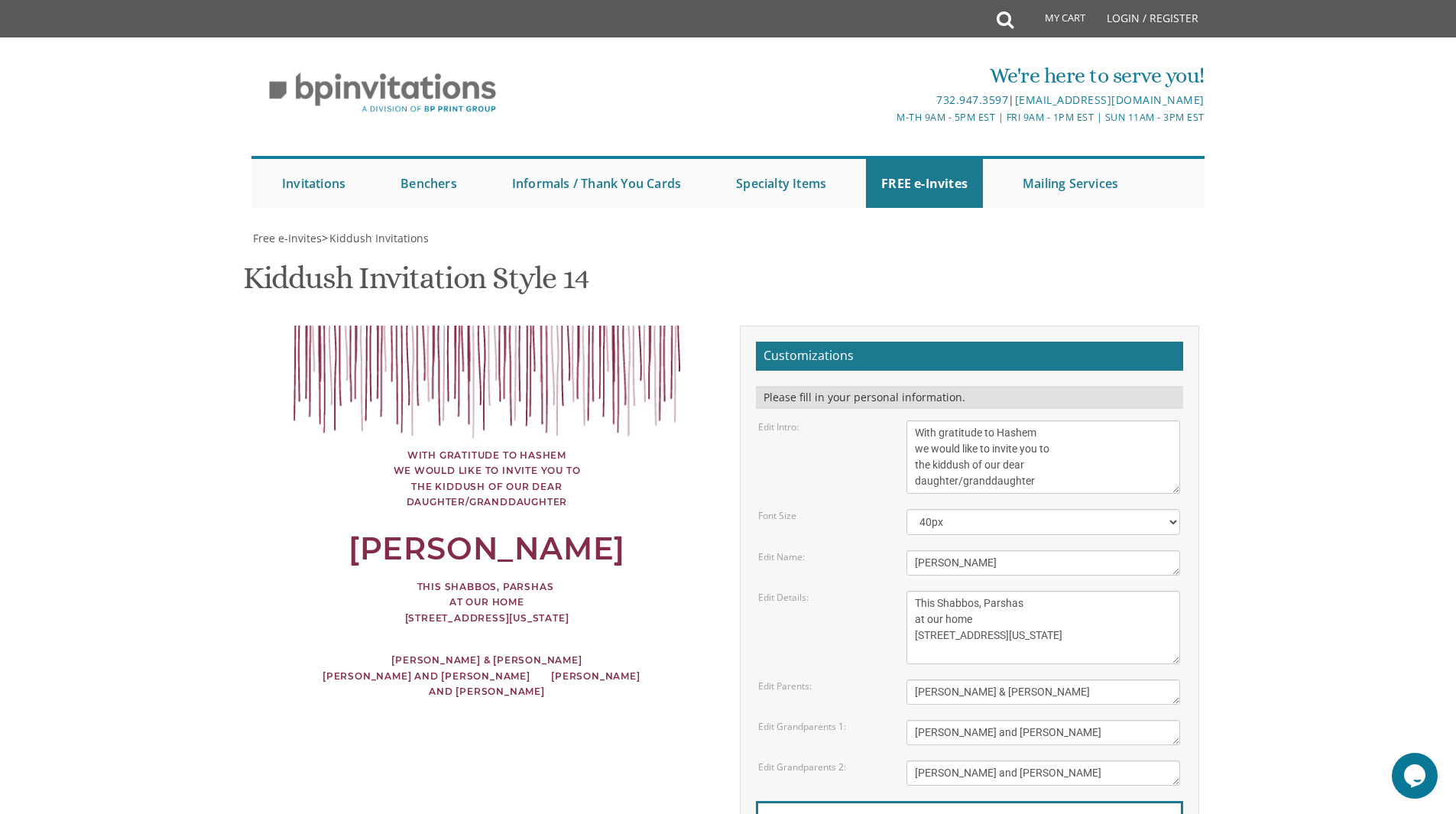
click at [1047, 608] on textarea "This Shabbos, Parshas Vayigash at our home 120 Central Avenue Lakewood, New Jer…" at bounding box center [1042, 627] width 273 height 73
click at [1306, 510] on body "My Cart Total: View Cart Item(s) Submit My Cart Total: View Cart Item(s) Login …" at bounding box center [728, 677] width 1456 height 1354
click at [1022, 603] on textarea "This Shabbos, Parshas Vayigash at our home 120 Central Avenue Lakewood, New Jer…" at bounding box center [1042, 627] width 273 height 73
drag, startPoint x: 1057, startPoint y: 611, endPoint x: 1046, endPoint y: 605, distance: 12.5
drag, startPoint x: 1046, startPoint y: 605, endPoint x: 1033, endPoint y: 605, distance: 13.0
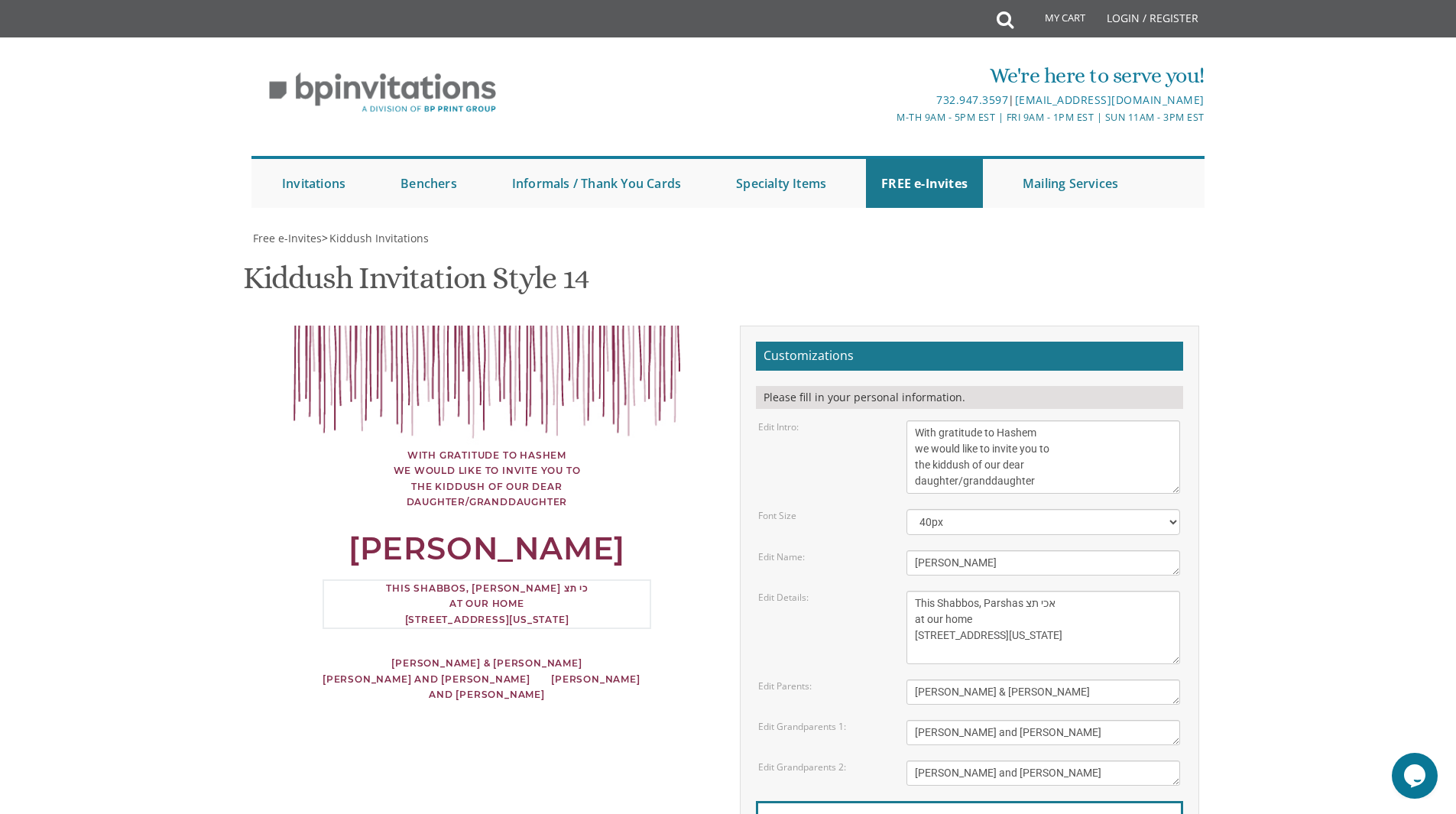
click at [1033, 605] on textarea "This Shabbos, Parshas Vayigash at our home 120 Central Avenue Lakewood, New Jer…" at bounding box center [1042, 627] width 273 height 73
drag, startPoint x: 1074, startPoint y: 604, endPoint x: 1010, endPoint y: 614, distance: 64.8
drag, startPoint x: 1010, startPoint y: 614, endPoint x: 1279, endPoint y: 608, distance: 269.1
click at [1279, 608] on body "My Cart Total: View Cart Item(s) Submit My Cart Total: View Cart Item(s) Login …" at bounding box center [728, 677] width 1456 height 1354
click at [1074, 595] on textarea "This Shabbos, Parshas Vayigash at our home 120 Central Avenue Lakewood, New Jer…" at bounding box center [1042, 627] width 273 height 73
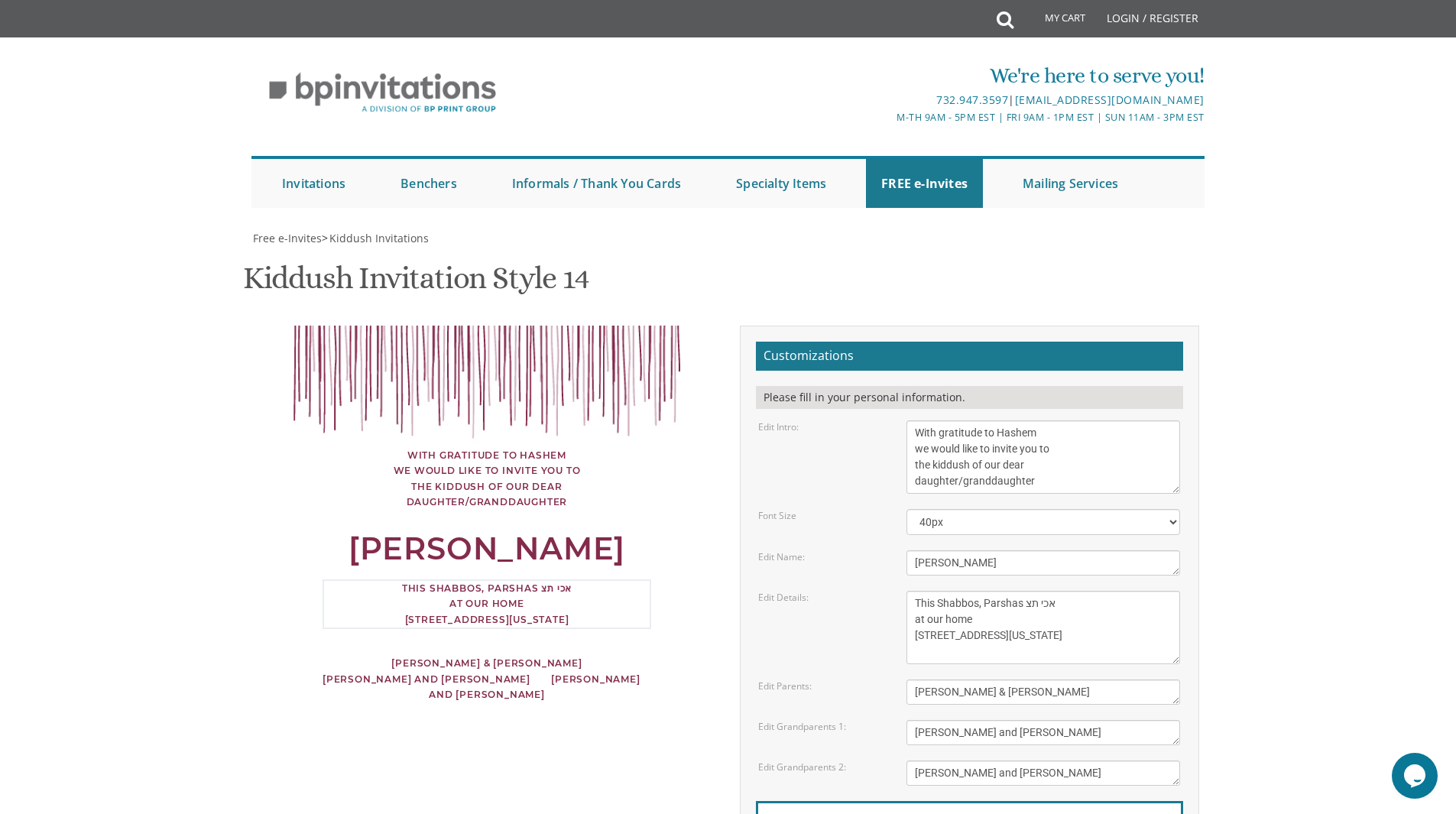
drag, startPoint x: 1074, startPoint y: 595, endPoint x: 985, endPoint y: 601, distance: 89.2
click at [985, 601] on textarea "This Shabbos, Parshas Vayigash at our home 120 Central Avenue Lakewood, New Jer…" at bounding box center [1042, 627] width 273 height 73
click at [1306, 590] on body "My Cart Total: View Cart Item(s) Submit My Cart Total: View Cart Item(s) Login …" at bounding box center [728, 677] width 1456 height 1354
click at [991, 475] on textarea "With gratitude to Hashem we would like to invite you to the kiddush of our dear…" at bounding box center [1042, 456] width 273 height 73
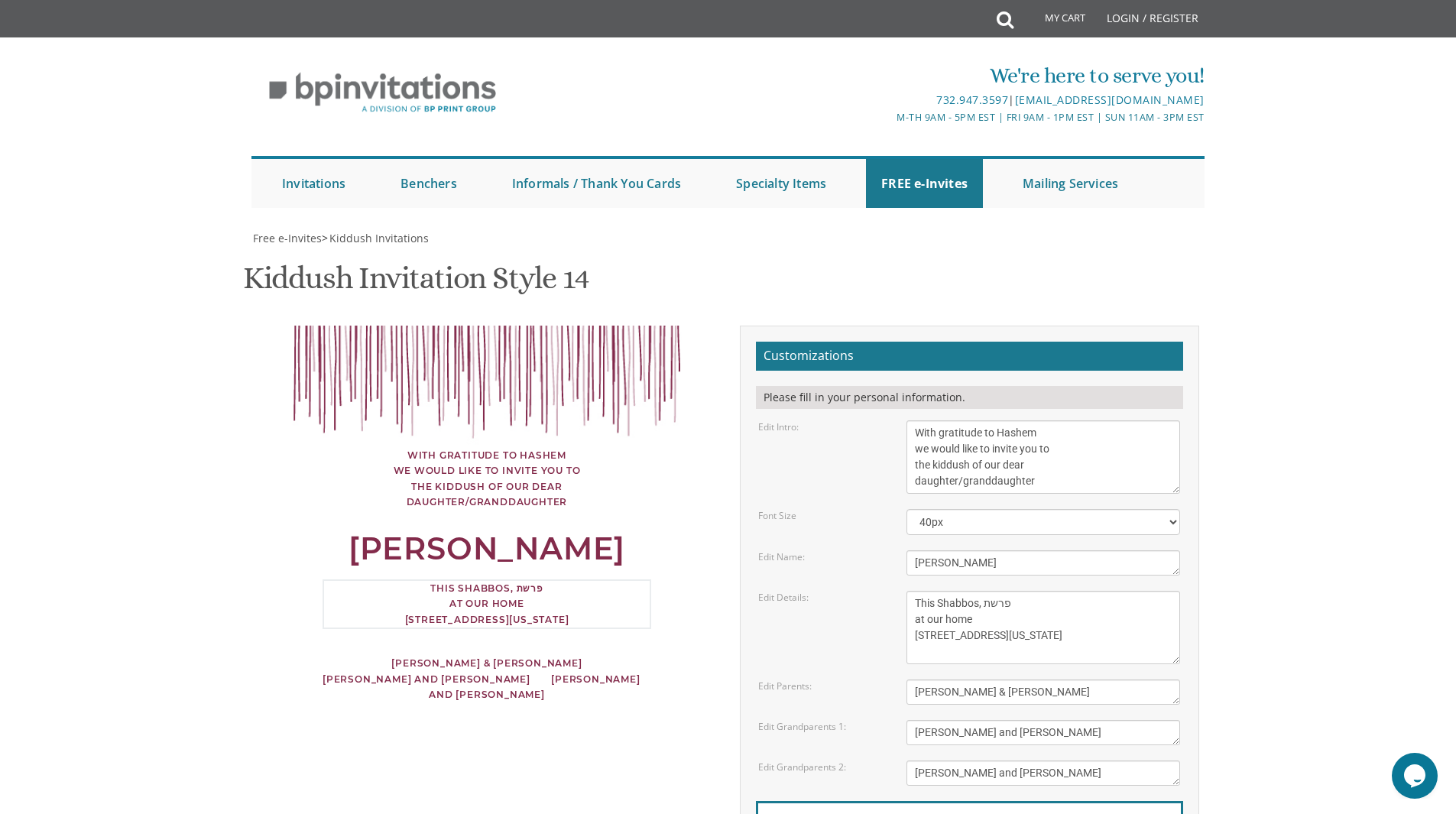
drag, startPoint x: 1040, startPoint y: 437, endPoint x: 981, endPoint y: 400, distance: 69.6
click at [981, 591] on textarea "This Shabbos, Parshas Vayigash at our home 120 Central Avenue Lakewood, New Jer…" at bounding box center [1042, 627] width 273 height 73
click at [988, 591] on textarea "This Shabbos, Parshas Vayigash at our home 120 Central Avenue Lakewood, New Jer…" at bounding box center [1042, 627] width 273 height 73
drag, startPoint x: 1061, startPoint y: 404, endPoint x: 1023, endPoint y: 403, distance: 38.0
click at [1023, 591] on textarea "This Shabbos, Parshas Vayigash at our home 120 Central Avenue Lakewood, New Jer…" at bounding box center [1042, 627] width 273 height 73
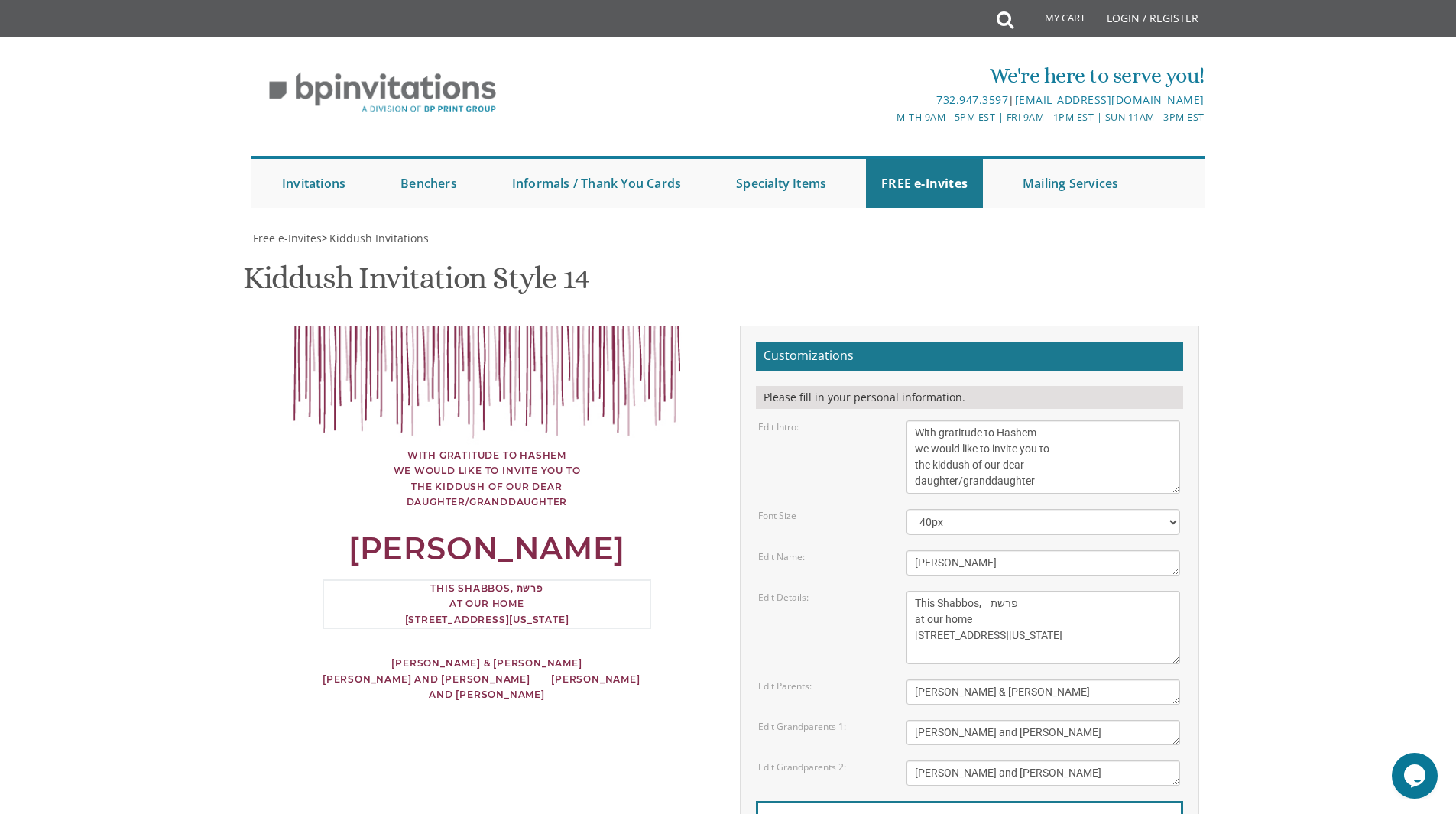
click at [978, 591] on textarea "This Shabbos, Parshas Vayigash at our home 120 Central Avenue Lakewood, New Jer…" at bounding box center [1042, 627] width 273 height 73
click at [983, 591] on textarea "This Shabbos, Parshas Vayigash at our home 120 Central Avenue Lakewood, New Jer…" at bounding box center [1042, 627] width 273 height 73
paste textarea "כי תצא"
click at [1008, 591] on textarea "This Shabbos, Parshas Vayigash at our home 120 Central Avenue Lakewood, New Jer…" at bounding box center [1042, 627] width 273 height 73
click at [1004, 591] on textarea "This Shabbos, Parshas Vayigash at our home 120 Central Avenue Lakewood, New Jer…" at bounding box center [1042, 627] width 273 height 73
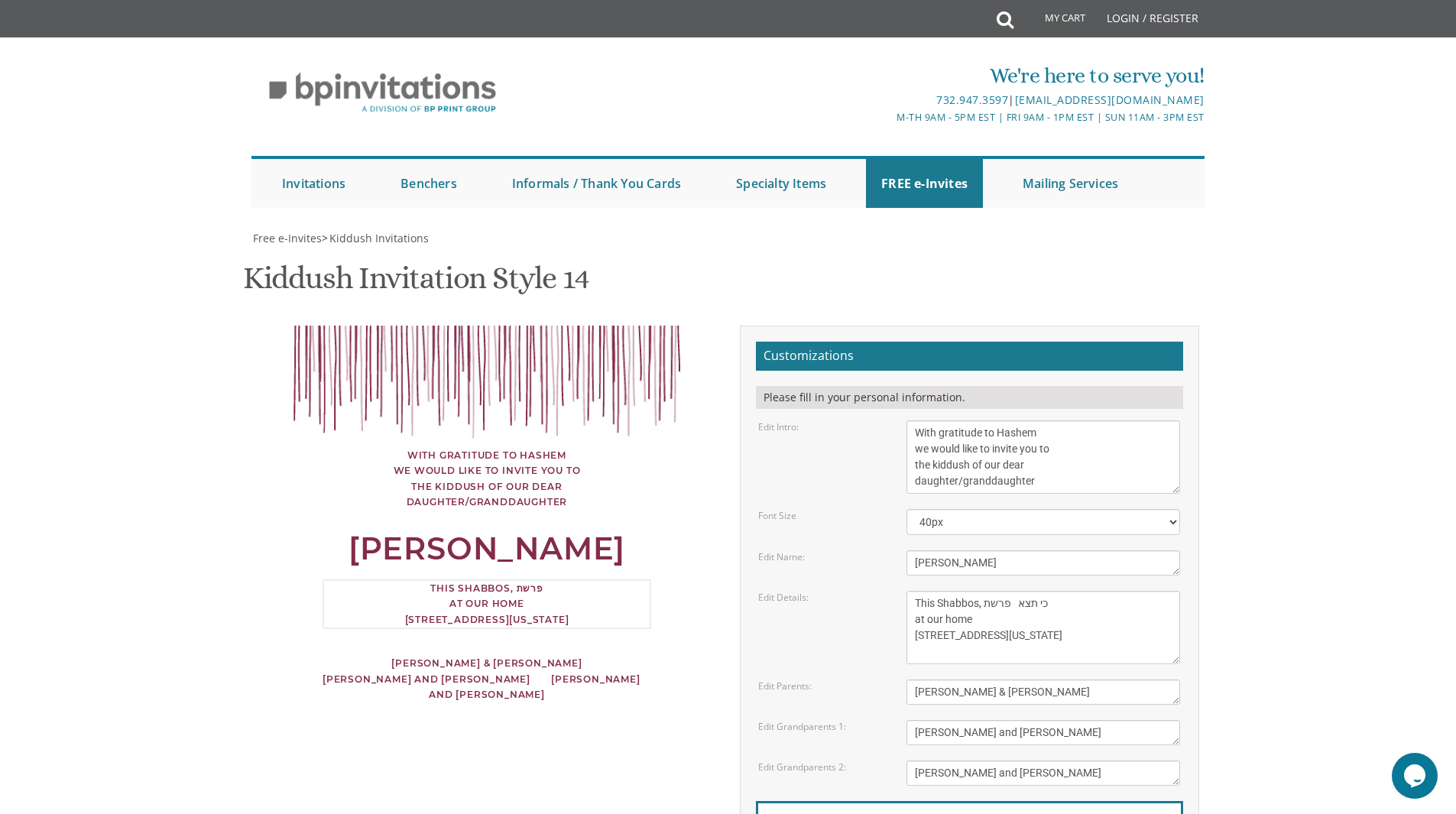
click at [995, 591] on textarea "This Shabbos, Parshas Vayigash at our home 120 Central Avenue Lakewood, New Jer…" at bounding box center [1042, 627] width 273 height 73
click at [1018, 591] on textarea "This Shabbos, Parshas Vayigash at our home 120 Central Avenue Lakewood, New Jer…" at bounding box center [1042, 627] width 273 height 73
click at [977, 591] on textarea "This Shabbos, Parshas Vayigash at our home 120 Central Avenue Lakewood, New Jer…" at bounding box center [1042, 627] width 273 height 73
click at [985, 591] on textarea "This Shabbos, Parshas Vayigash at our home 120 Central Avenue Lakewood, New Jer…" at bounding box center [1042, 627] width 273 height 73
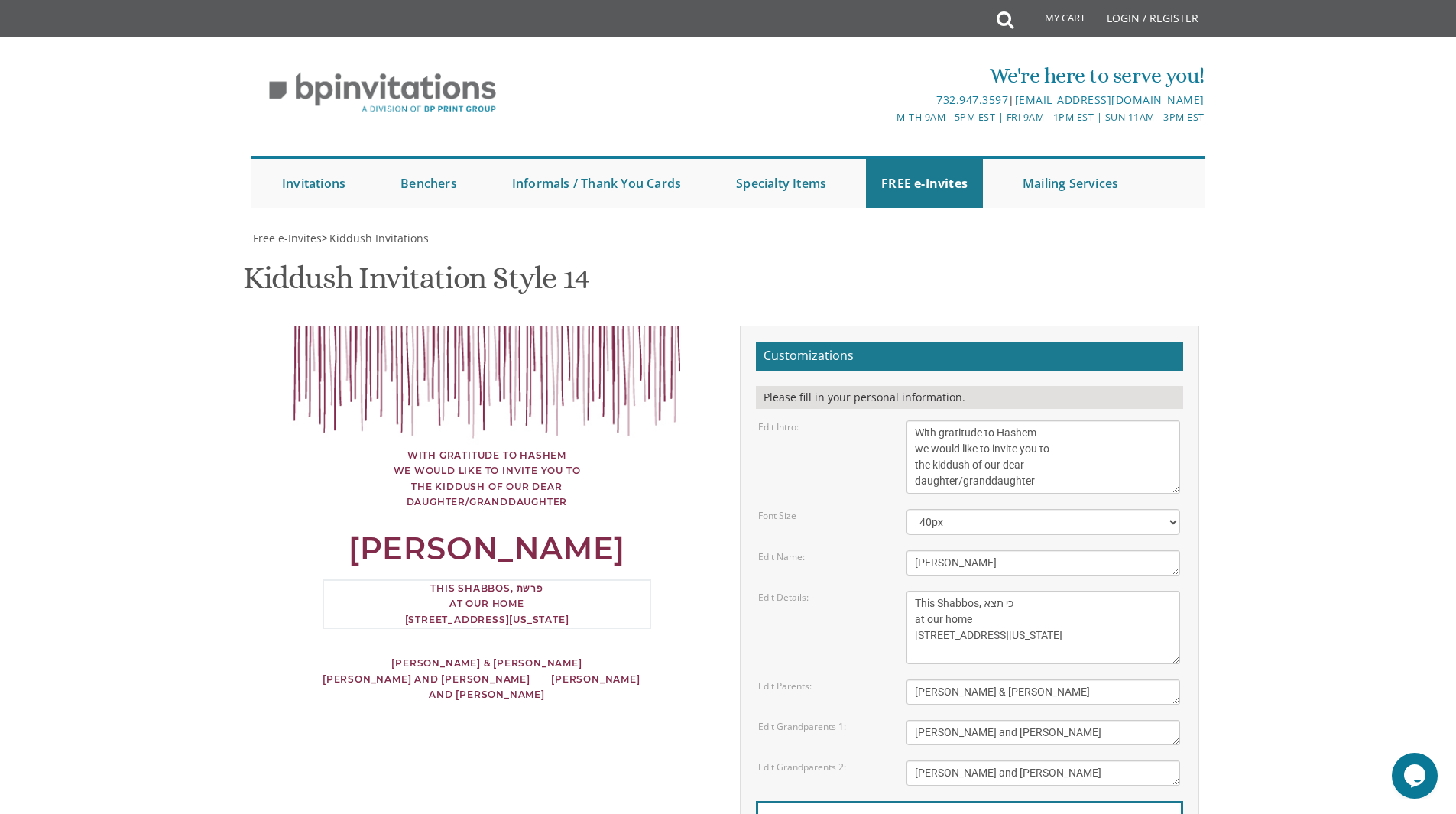
paste textarea "רשת"
click at [1277, 403] on body "My Cart Total: View Cart Item(s) Submit My Cart Total: View Cart Item(s) Login …" at bounding box center [728, 677] width 1456 height 1354
click at [981, 591] on textarea "This Shabbos, Parshas Vayigash at our home 120 Central Avenue Lakewood, New Jer…" at bounding box center [1042, 627] width 273 height 73
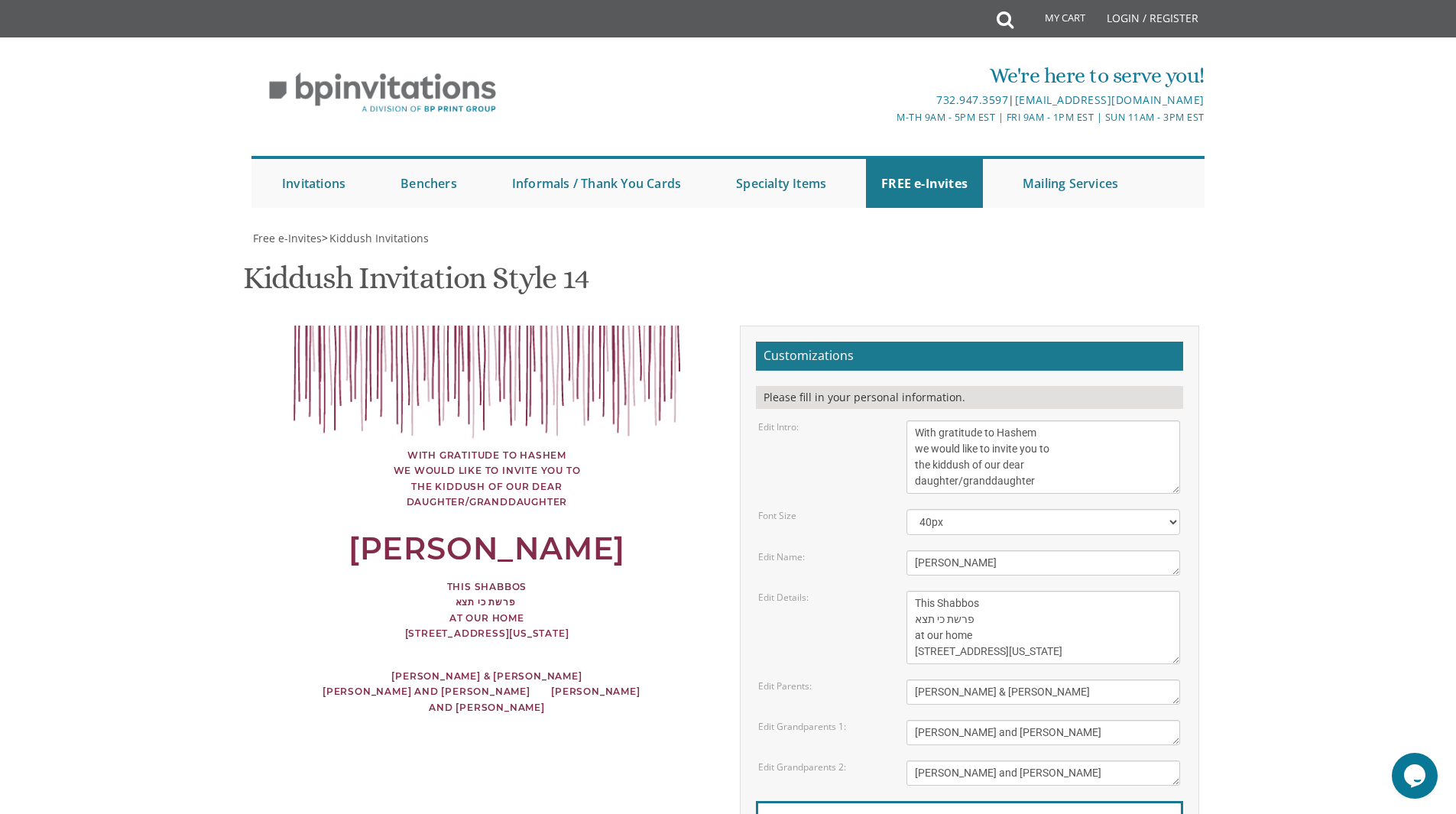
click at [1282, 419] on body "My Cart Total: View Cart Item(s) Submit My Cart Total: View Cart Item(s) Login …" at bounding box center [728, 677] width 1456 height 1354
click at [985, 591] on textarea "This Shabbos, Parshas Vayigash at our home 120 Central Avenue Lakewood, New Jer…" at bounding box center [1042, 627] width 273 height 73
click at [989, 591] on textarea "This Shabbos, Parshas Vayigash at our home 120 Central Avenue Lakewood, New Jer…" at bounding box center [1042, 627] width 273 height 73
click at [985, 591] on textarea "This Shabbos, Parshas Vayigash at our home 120 Central Avenue Lakewood, New Jer…" at bounding box center [1042, 627] width 273 height 73
type textarea "This Shabbos פרשת כי תצא at our home 215 Van Houten Ave Passaicki, New Jersey"
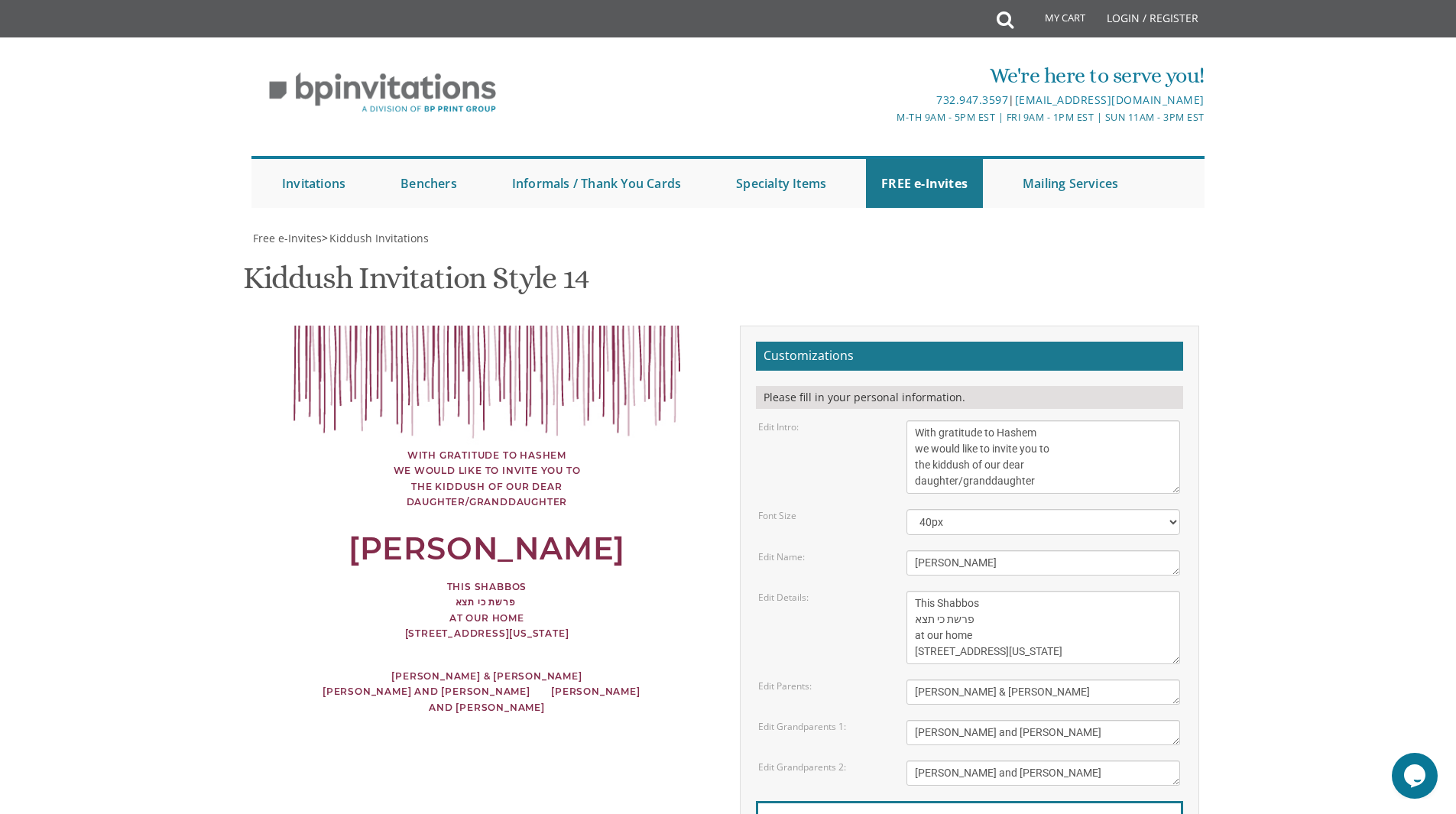
click at [1307, 516] on body "My Cart Total: View Cart Item(s) Submit My Cart Total: View Cart Item(s) Login …" at bounding box center [728, 677] width 1456 height 1354
drag, startPoint x: 942, startPoint y: 530, endPoint x: 914, endPoint y: 531, distance: 28.0
drag, startPoint x: 914, startPoint y: 531, endPoint x: 884, endPoint y: 533, distance: 30.1
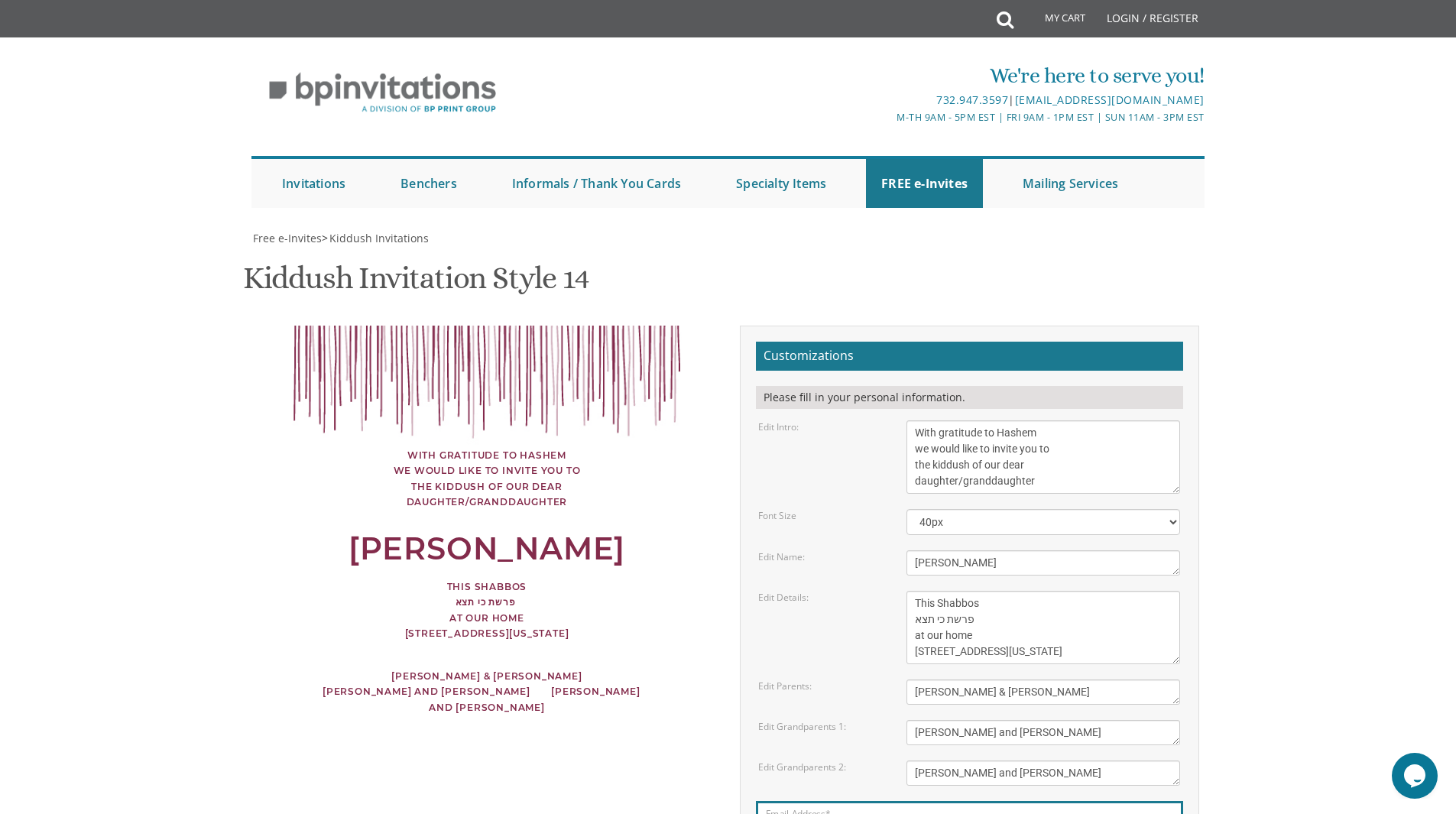
type input "alizapeikes@gmail.com"
click at [957, 591] on textarea "This Shabbos, Parshas Vayigash at our home 120 Central Avenue Lakewood, New Jer…" at bounding box center [1042, 627] width 273 height 73
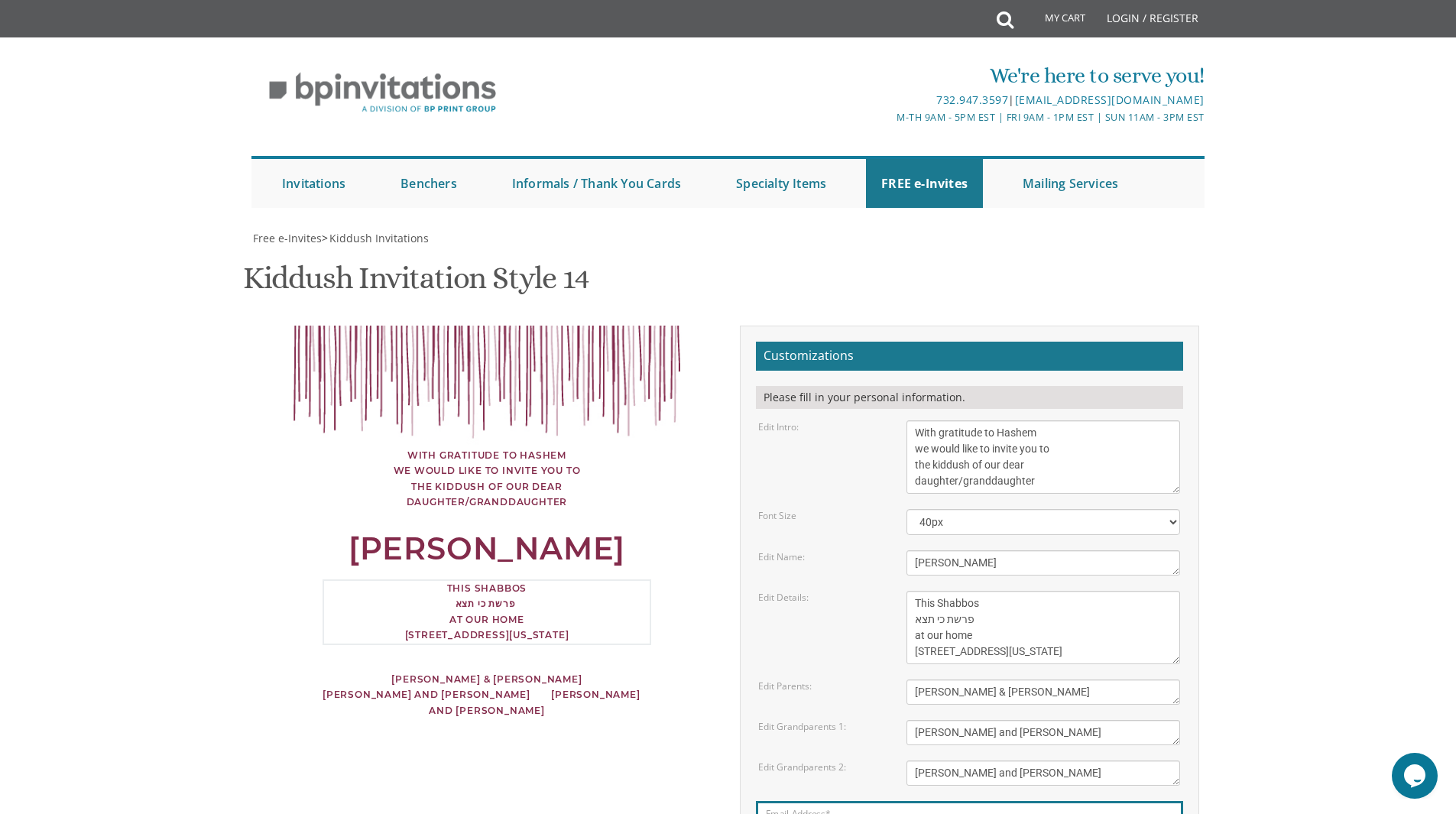
type textarea "This Shabbos פרשת כי תצא at our home 215 Van Houten Ave Passaic, New Jersey"
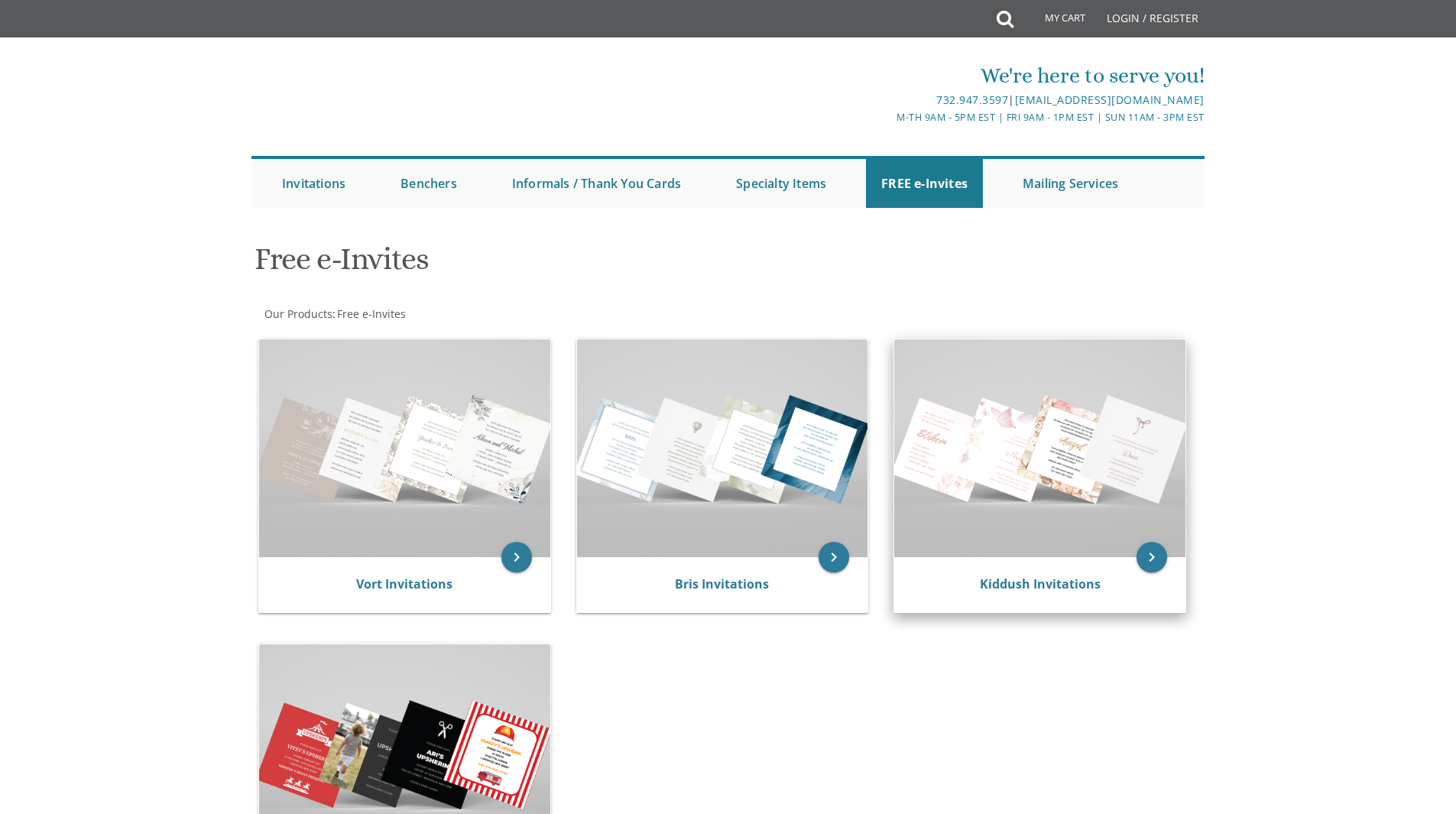
click at [1068, 449] on img at bounding box center [1040, 448] width 292 height 218
click at [1164, 568] on div "Kiddush Invitations" at bounding box center [1040, 584] width 292 height 55
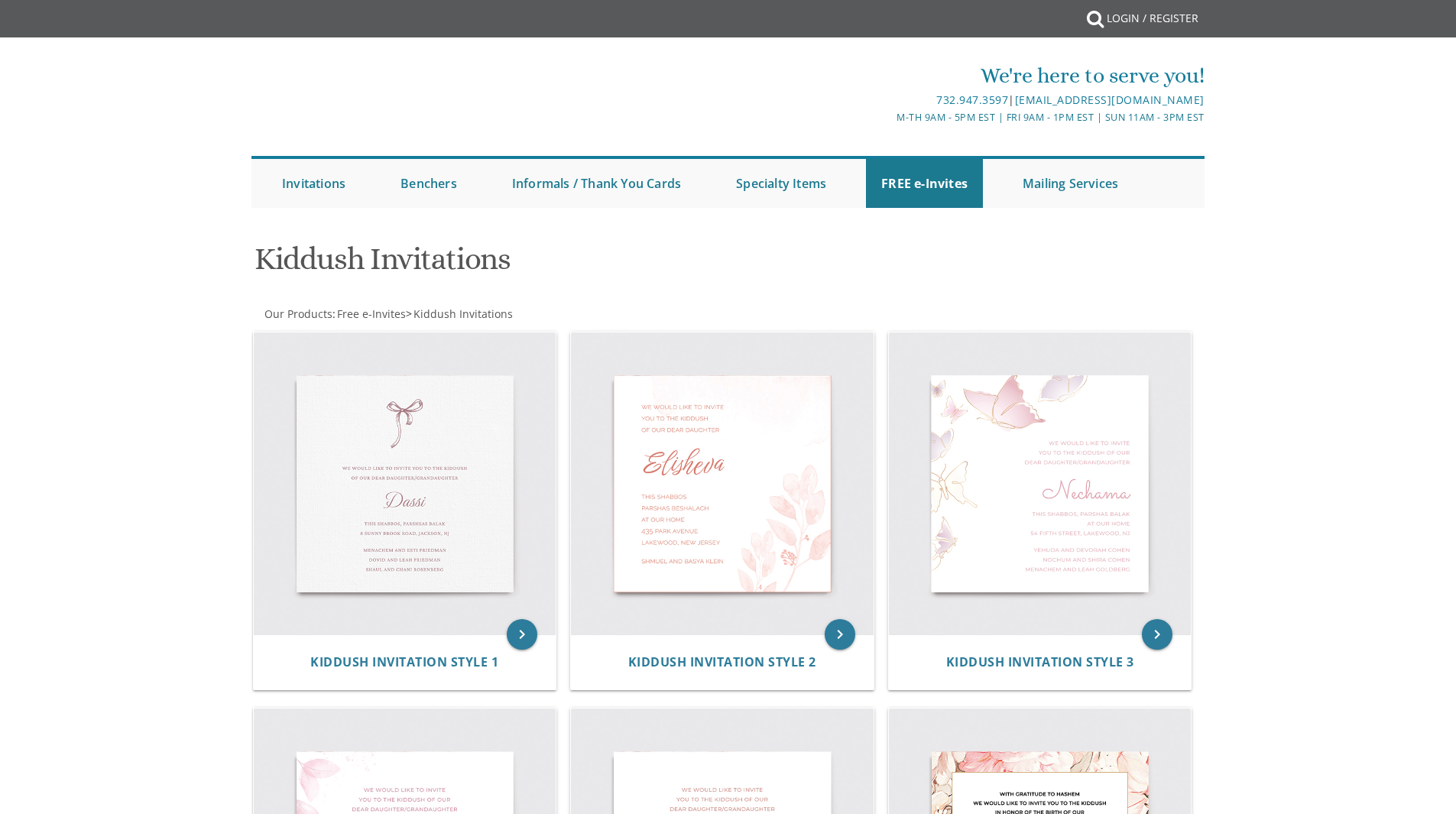
click at [1149, 560] on img at bounding box center [1039, 483] width 302 height 302
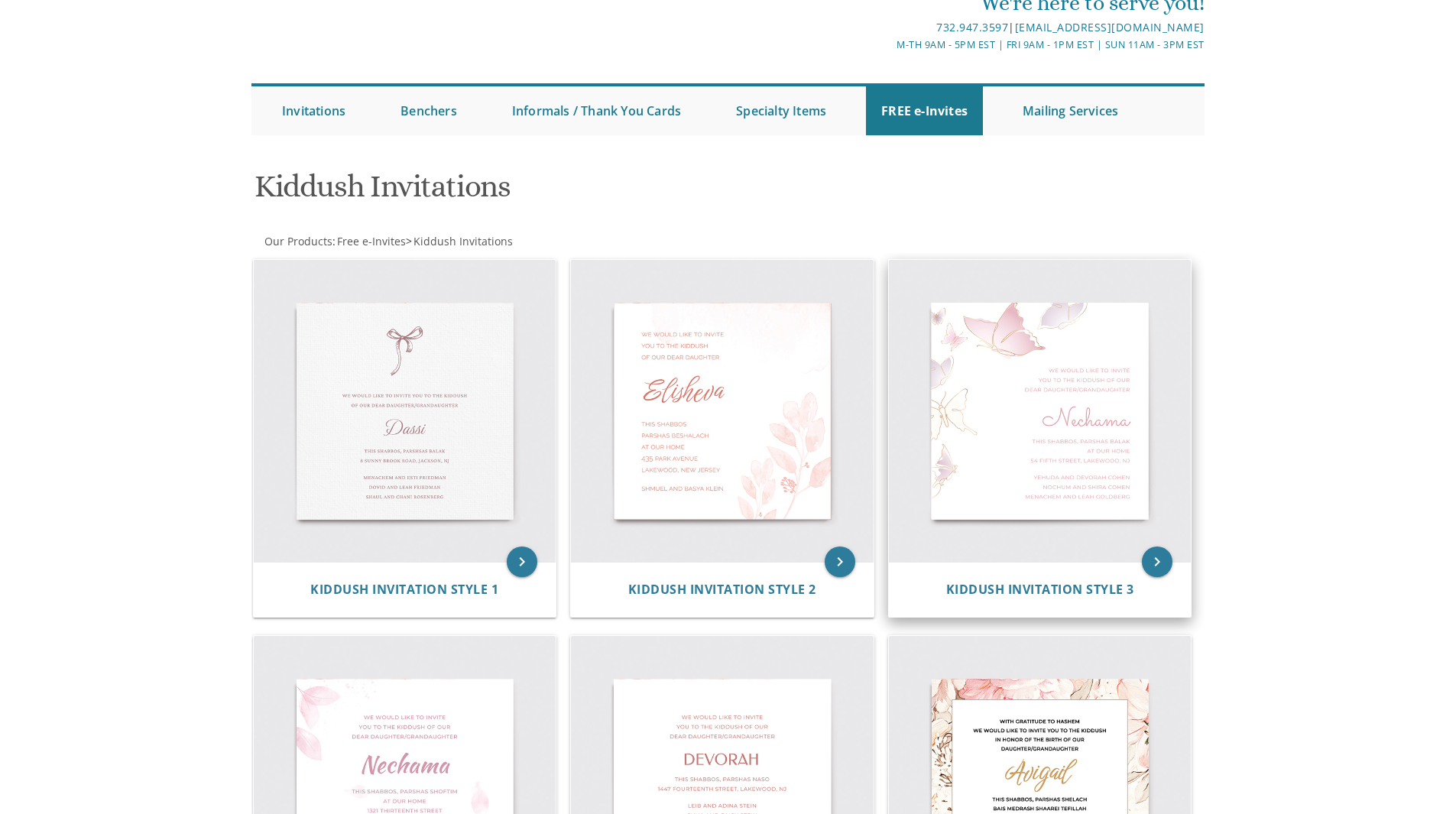
scroll to position [70, 0]
